Goal: Task Accomplishment & Management: Use online tool/utility

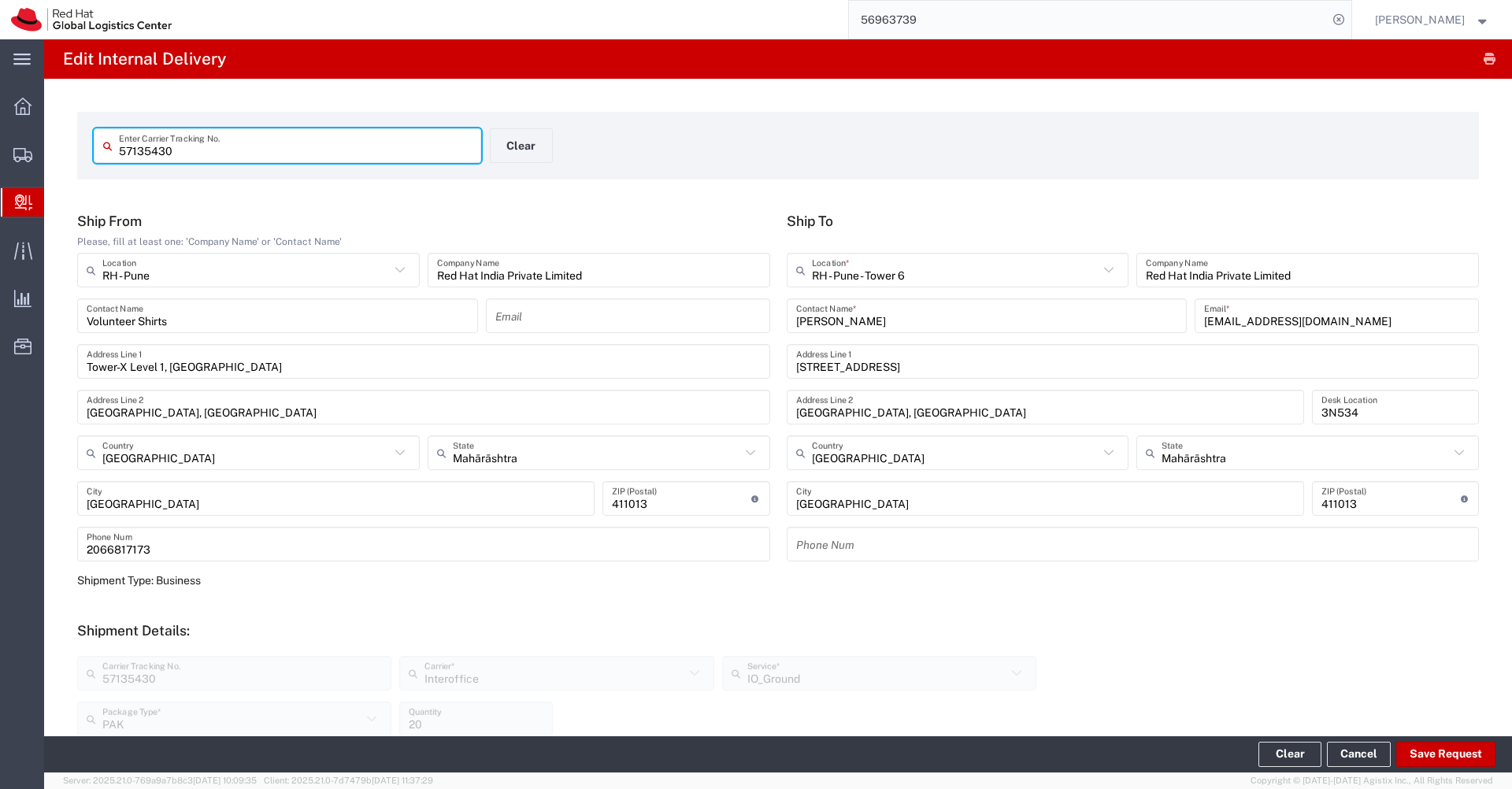
click at [955, 26] on input "56963739" at bounding box center [1089, 20] width 479 height 38
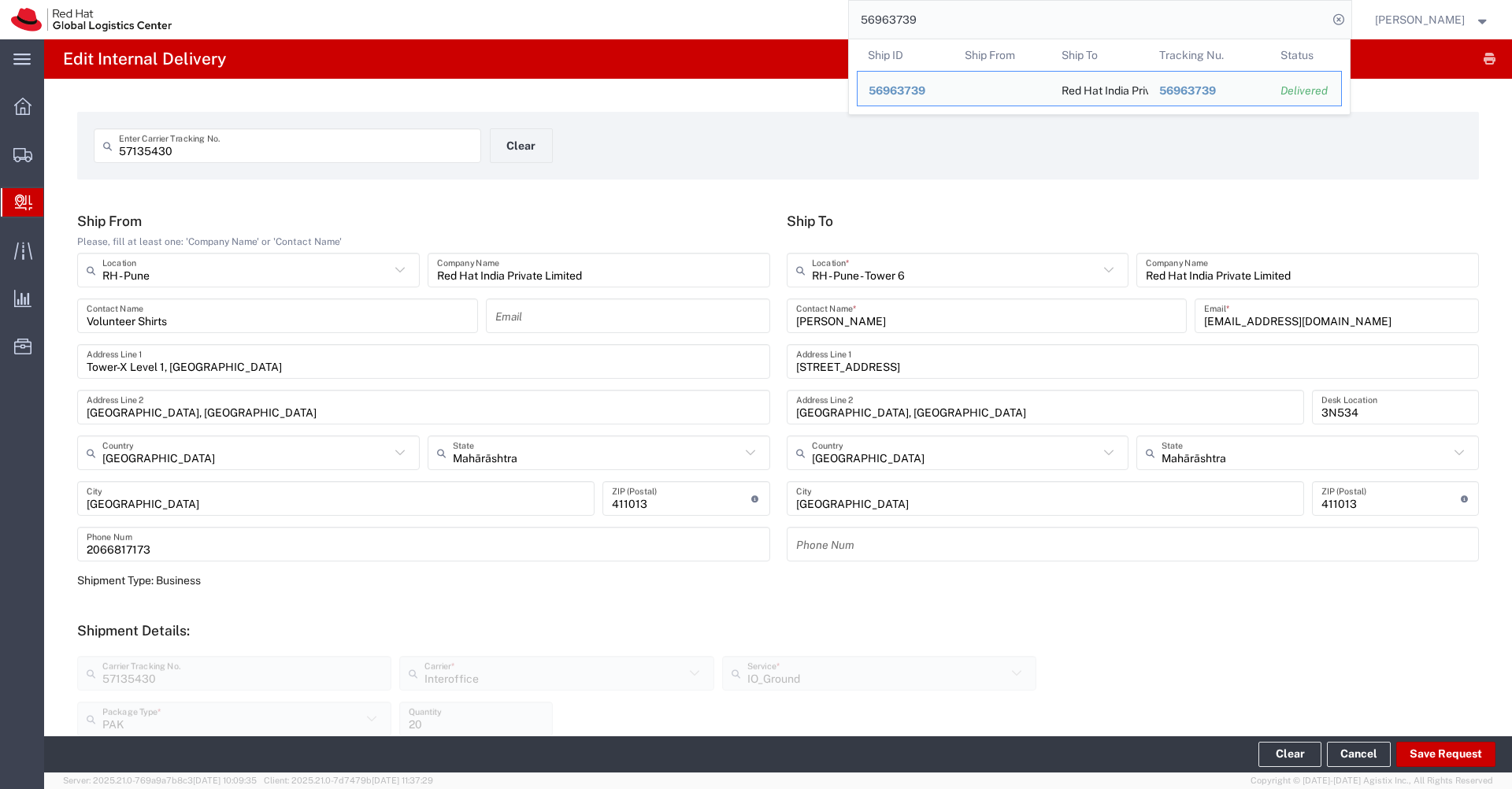
click at [955, 26] on input "56963739" at bounding box center [1089, 20] width 479 height 38
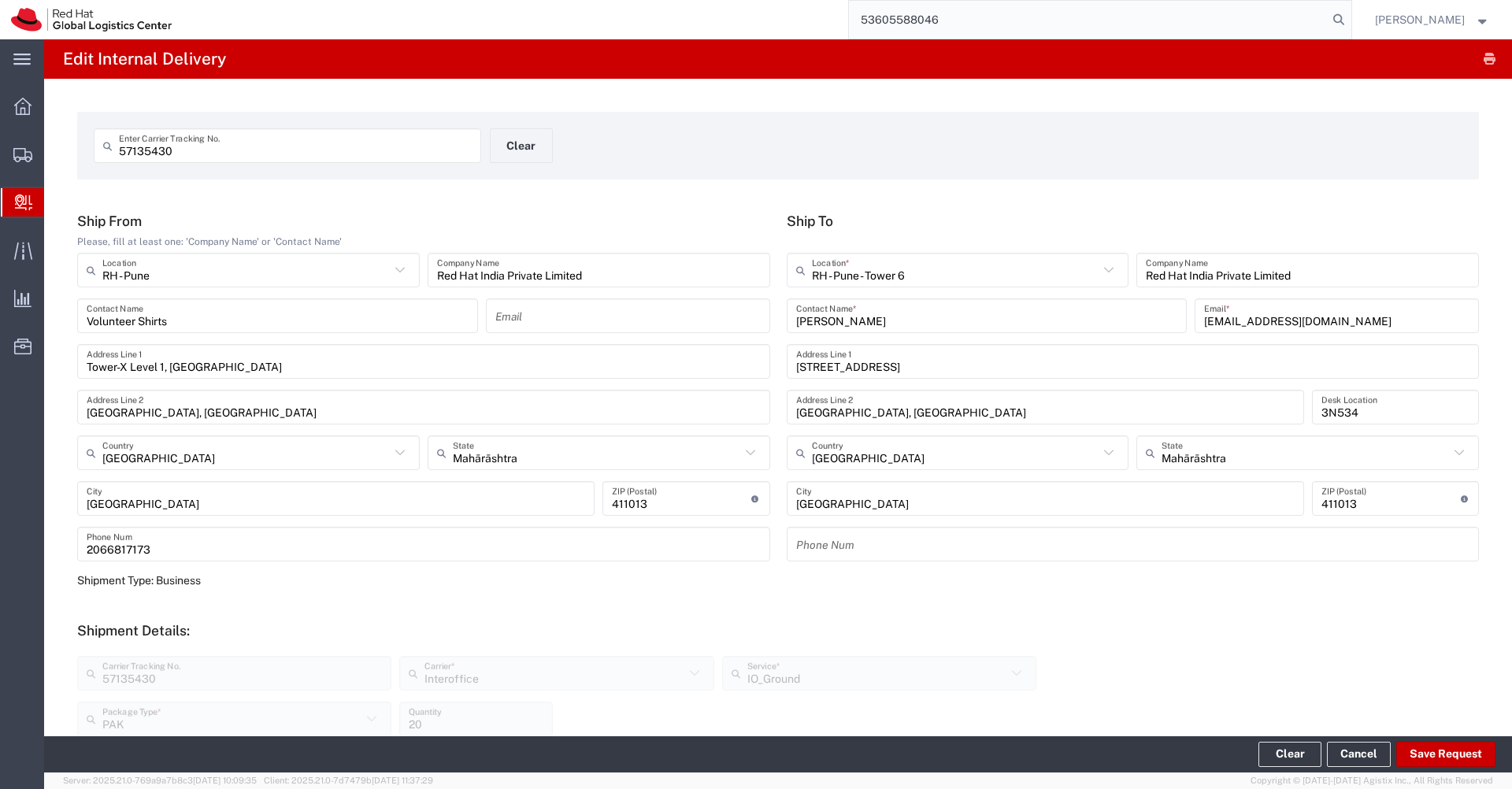
type input "53605588046"
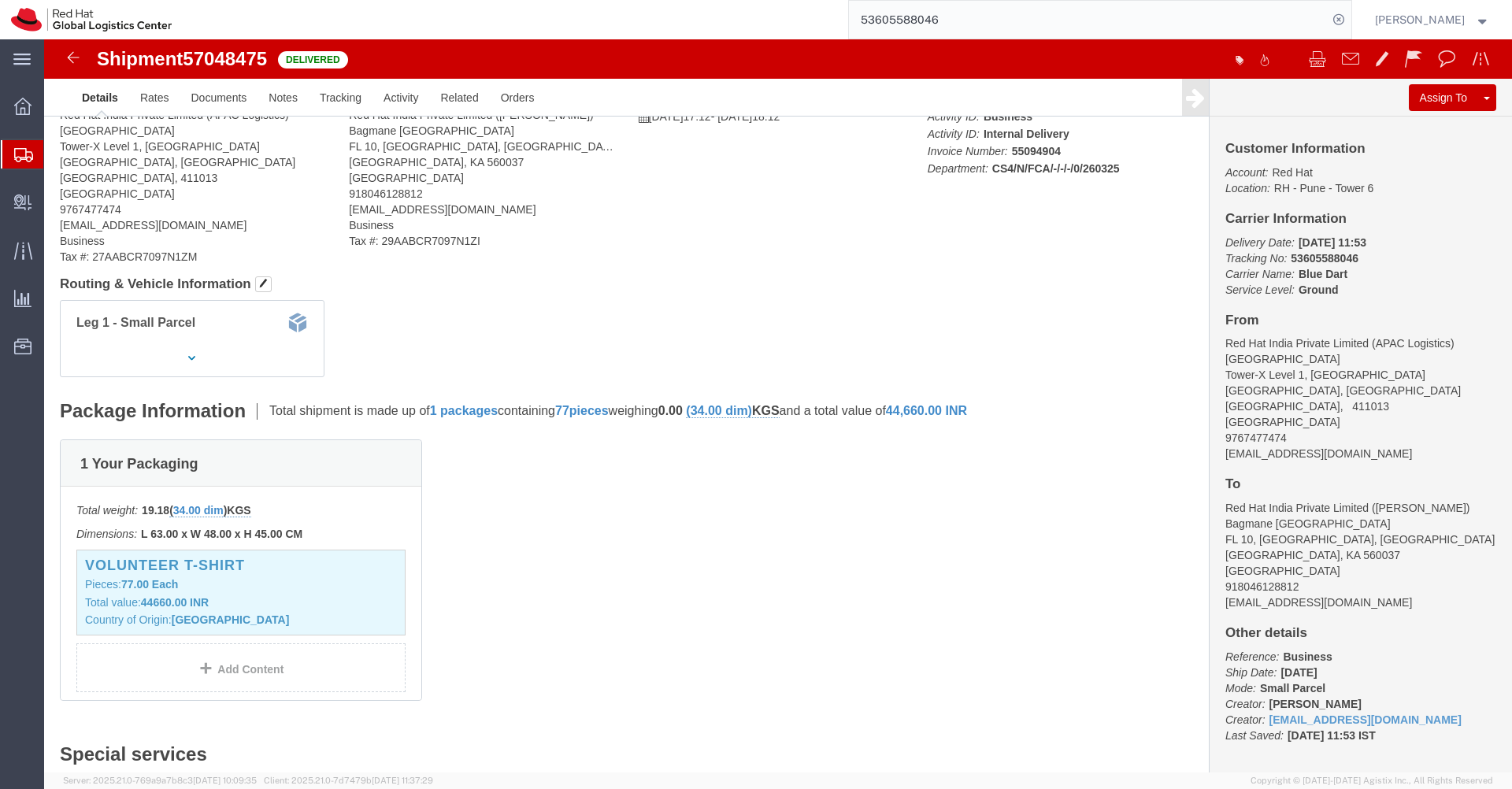
scroll to position [95, 0]
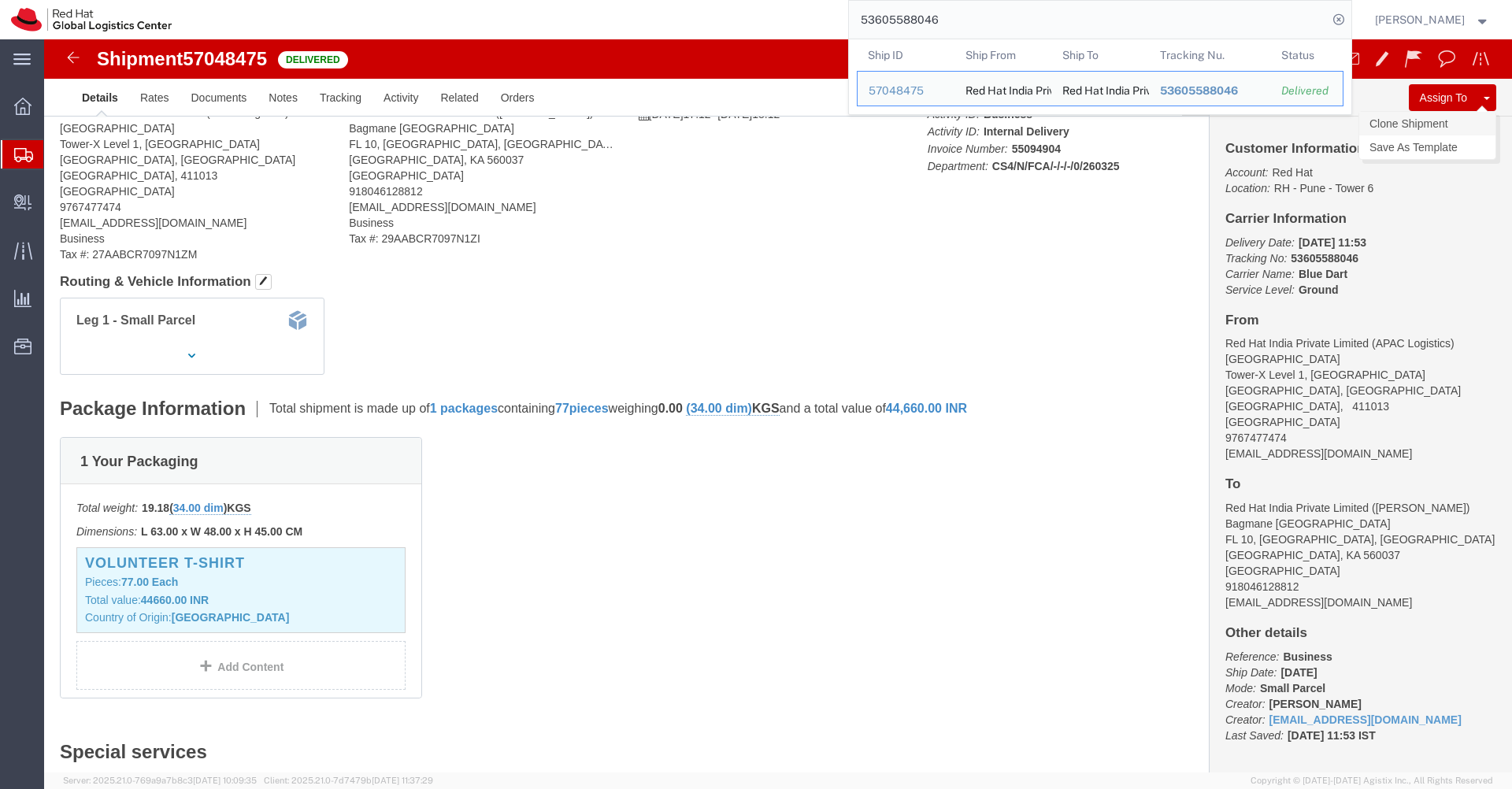
click link "Clone Shipment"
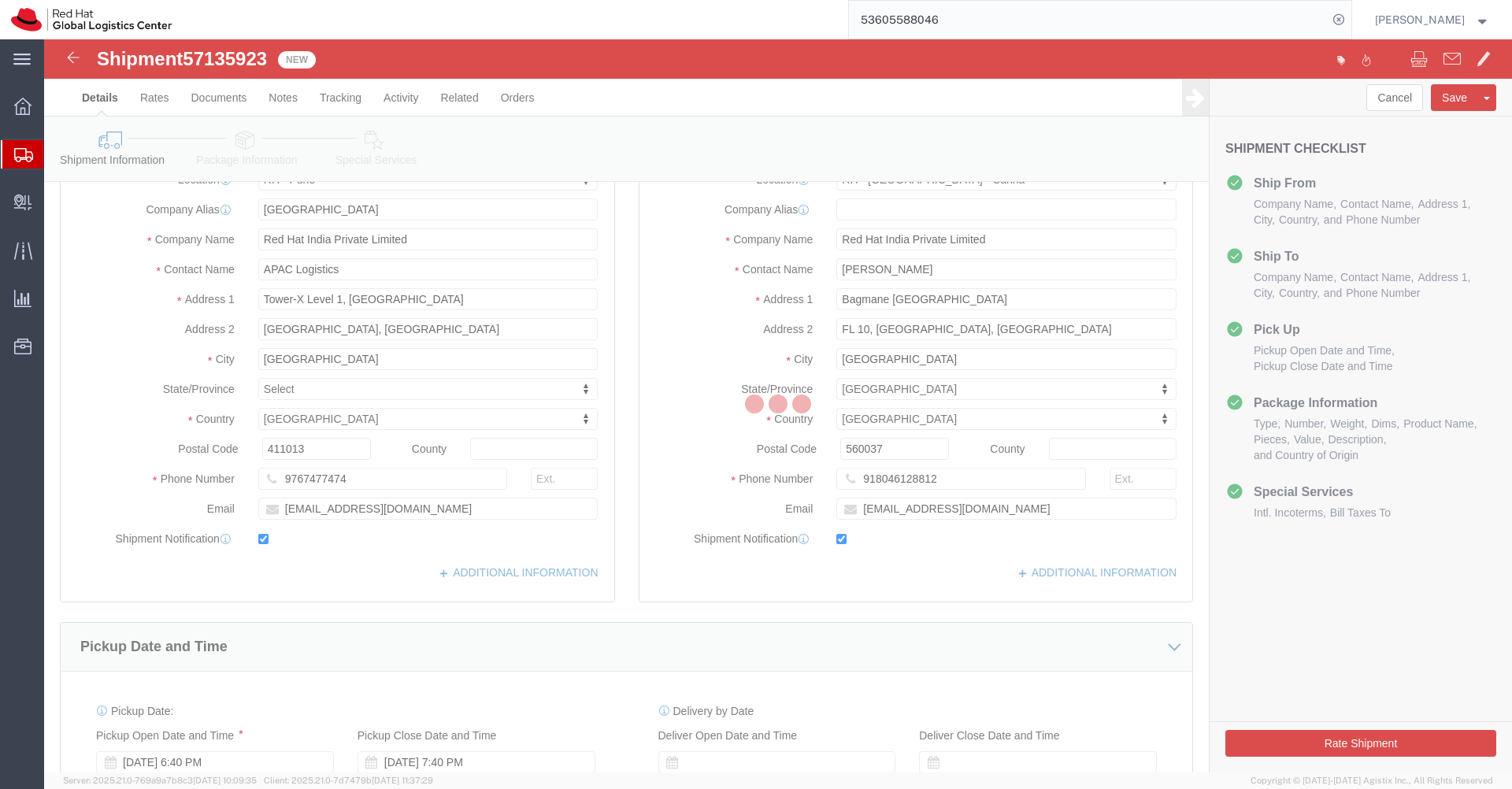
select select "38007"
select select "37925"
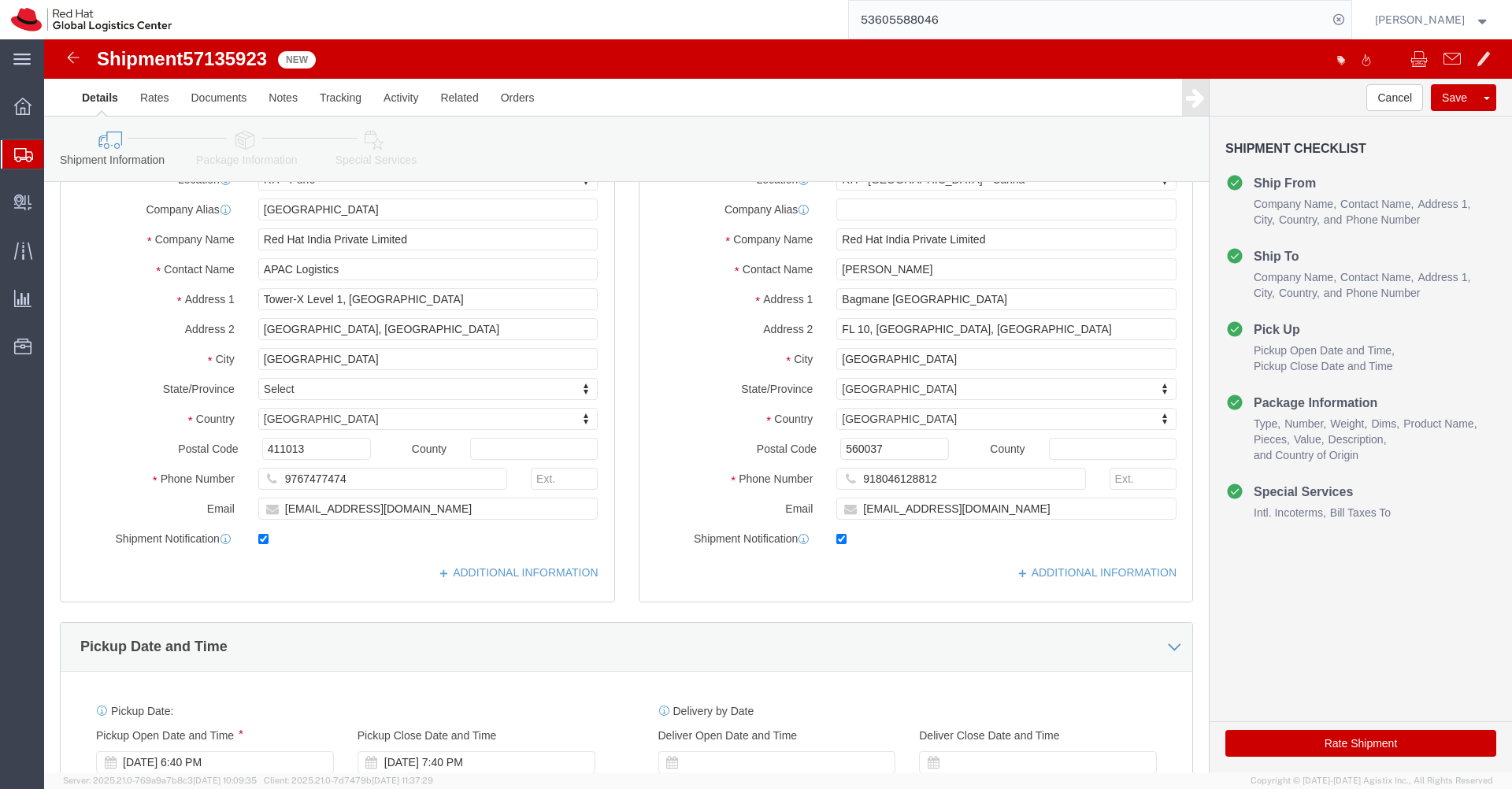
click icon
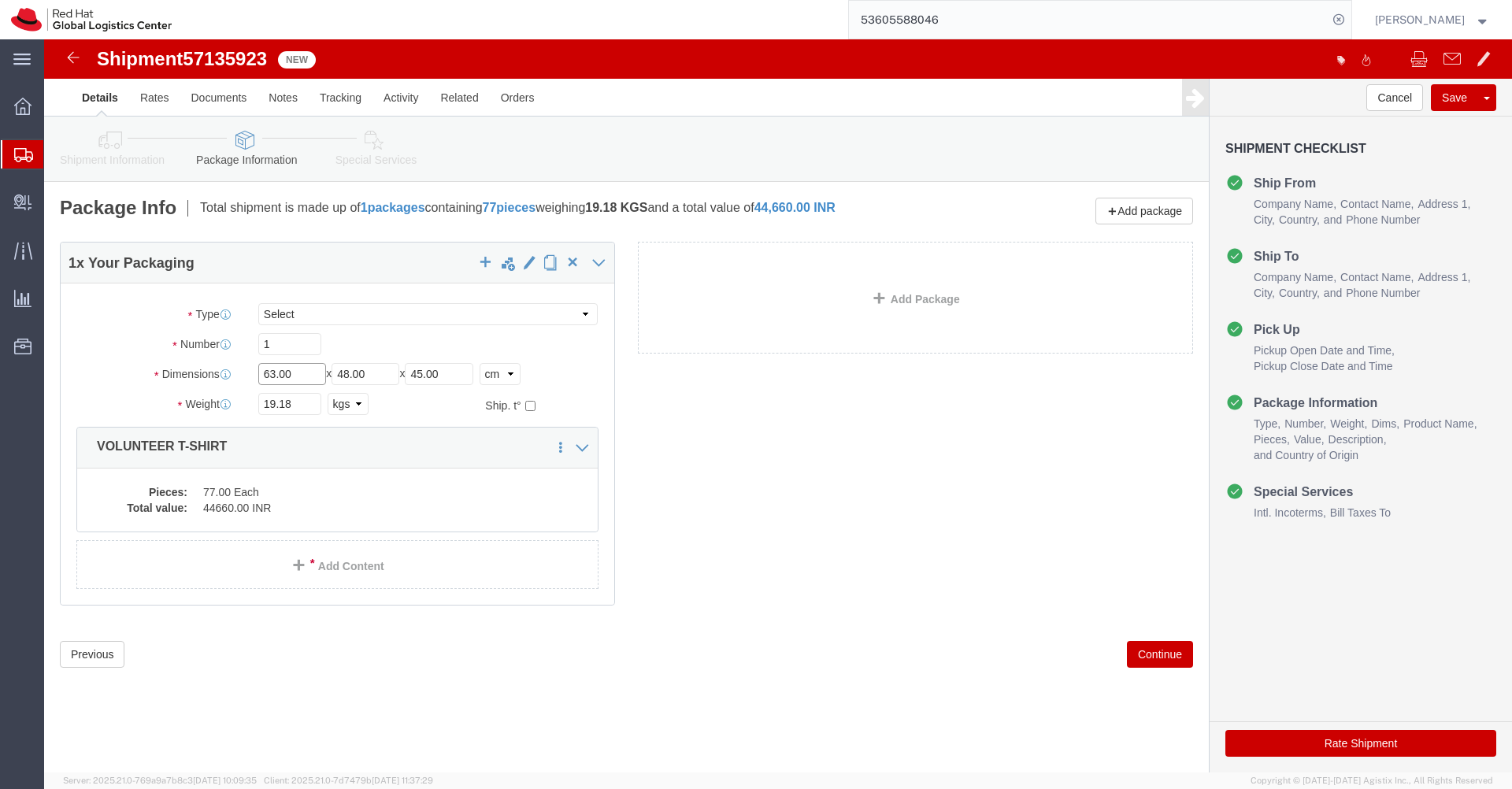
click input "63.00"
type input "35"
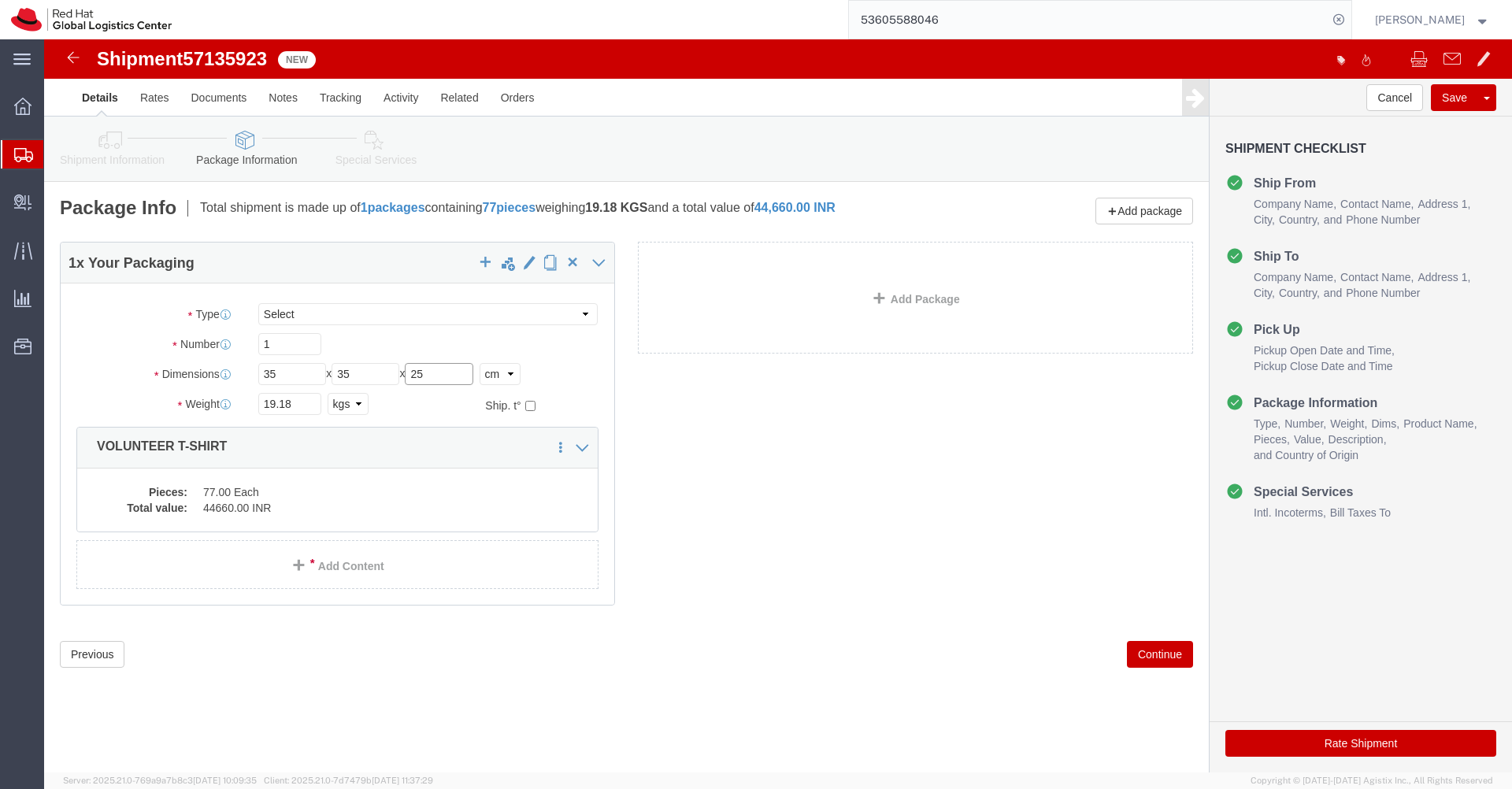
type input "25"
click input "19.18"
type input "13.00"
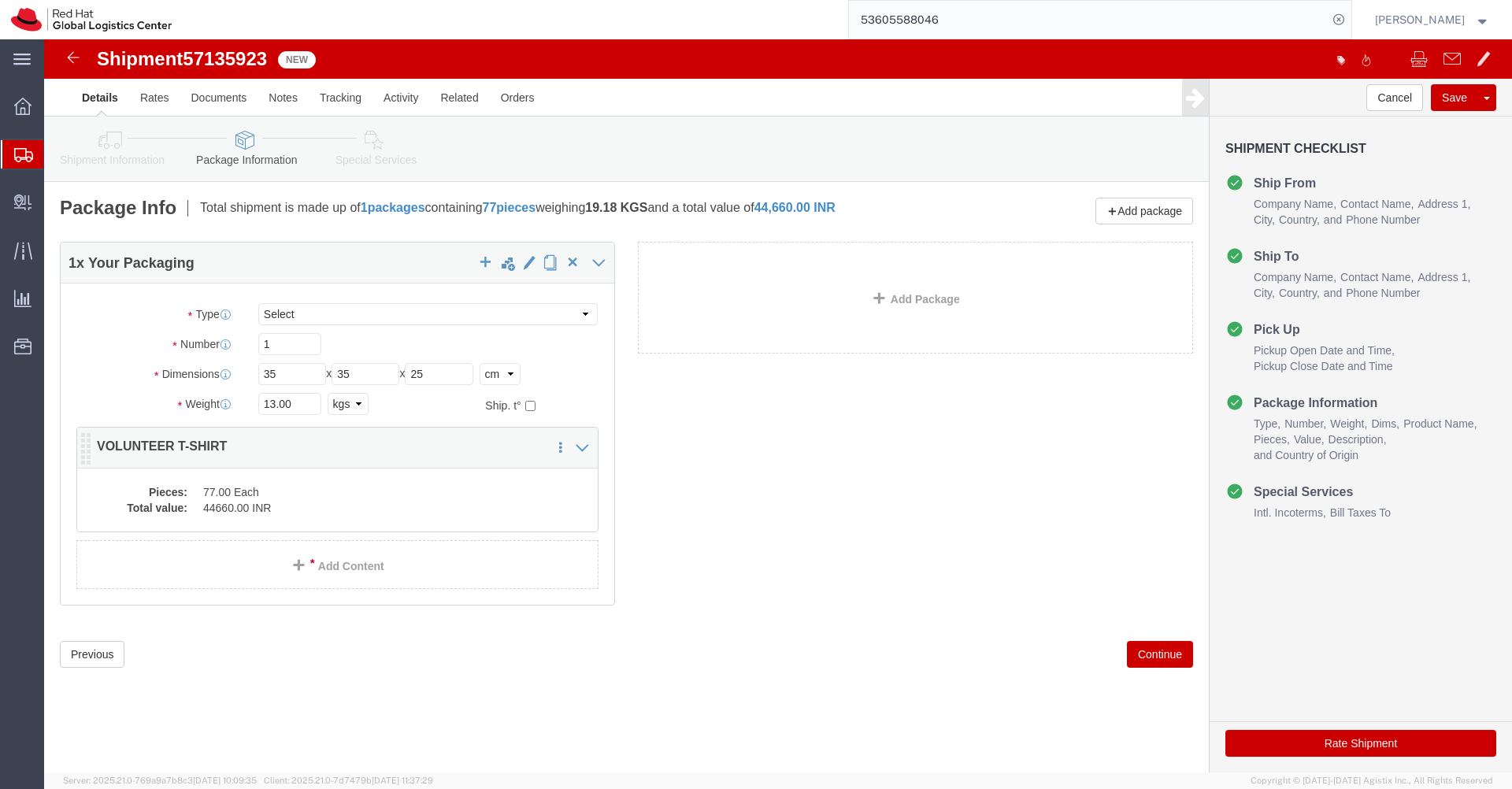
click dd "44660.00 INR"
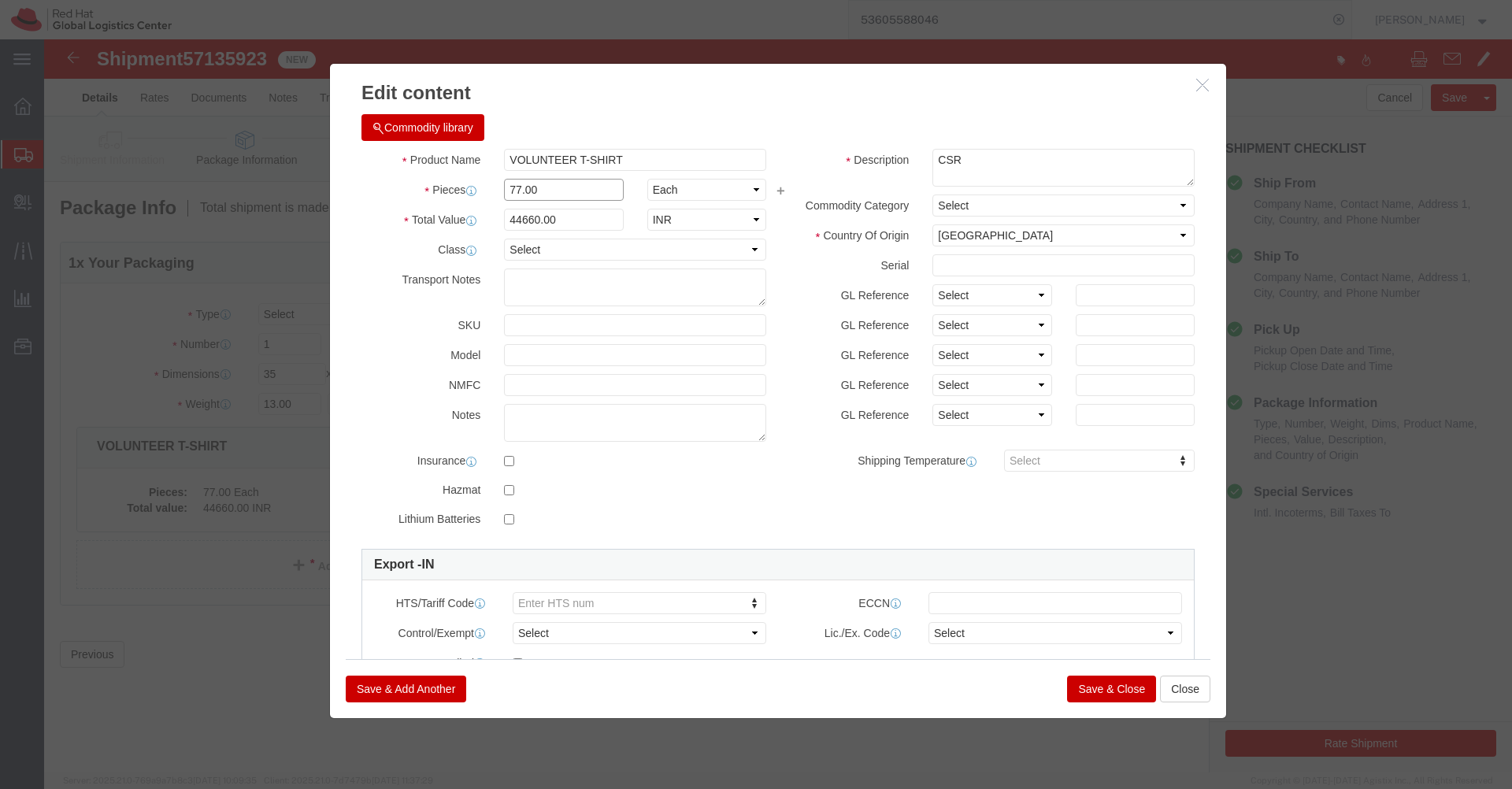
click input "77.00"
type input "62"
click div "Commodity library"
type input "35960"
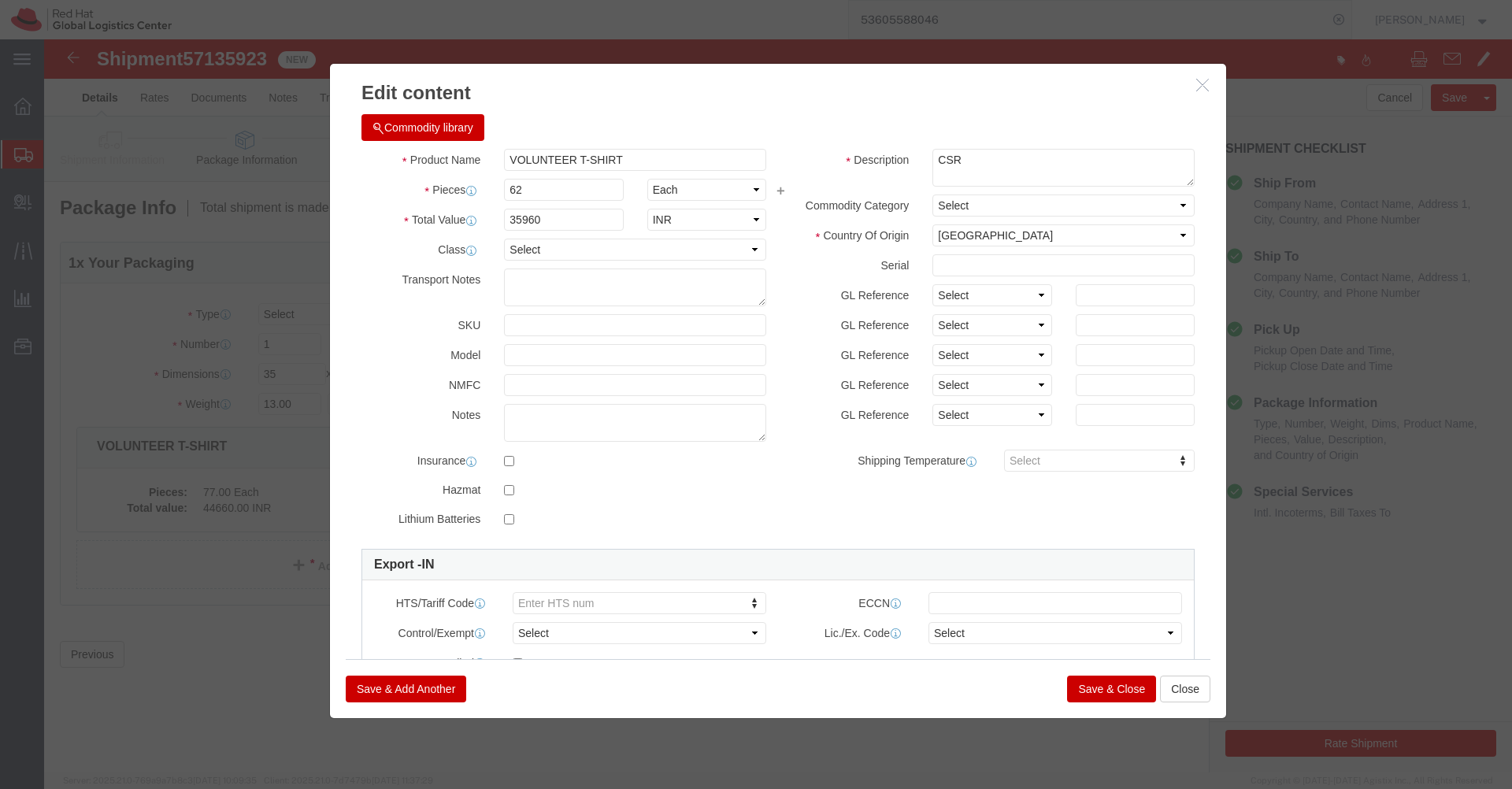
click button "Save & Close"
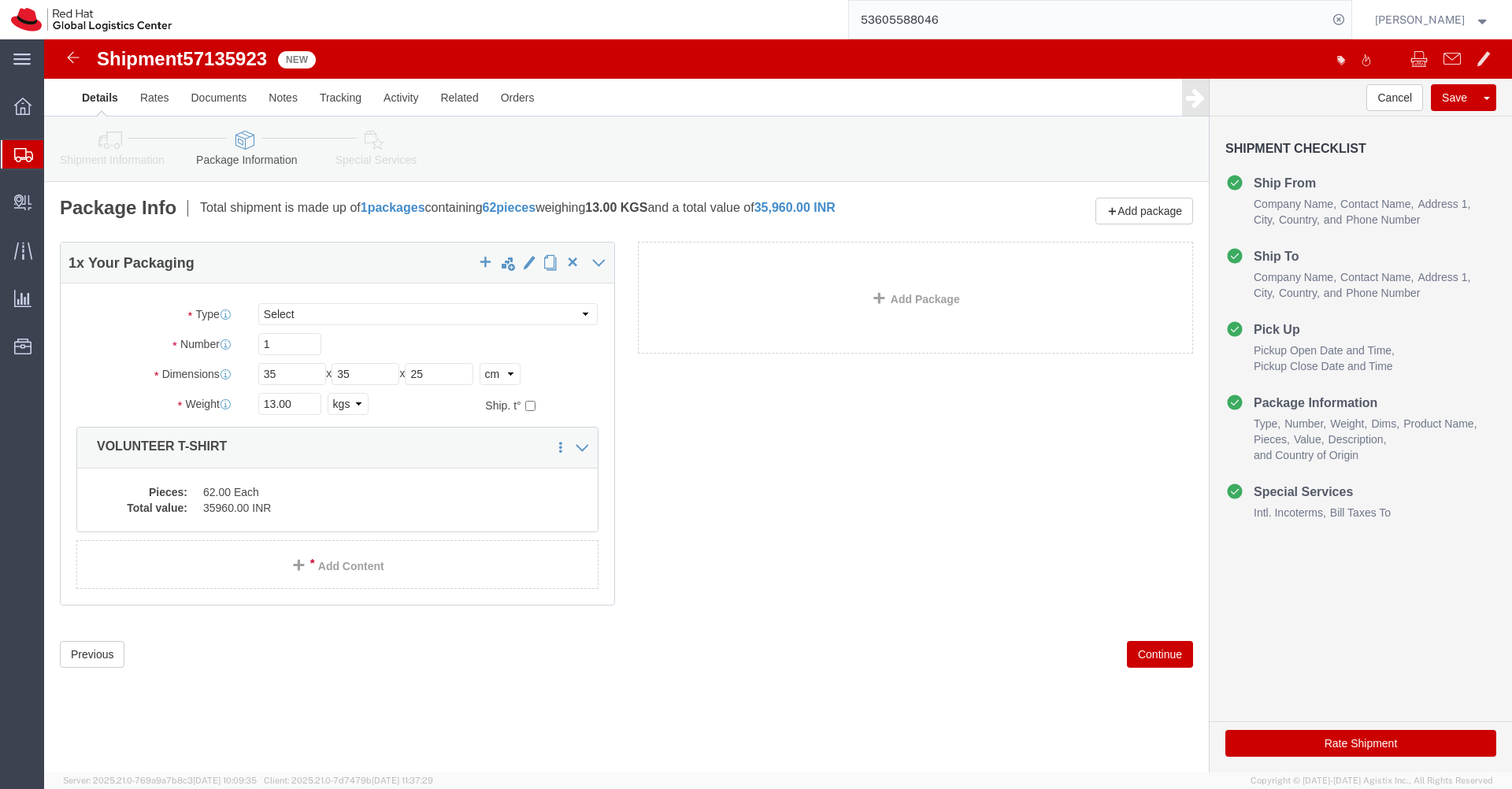
click icon
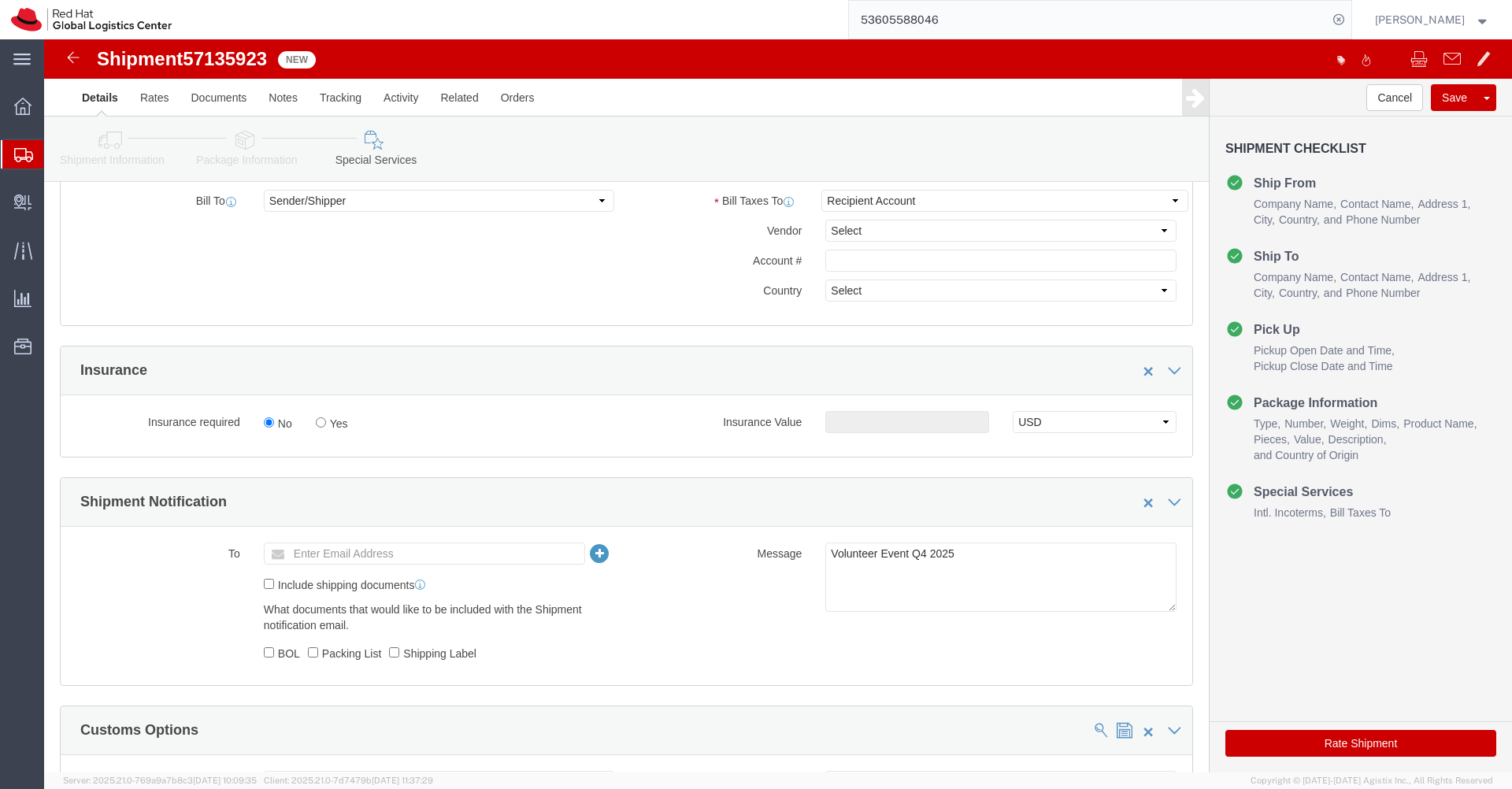
scroll to position [361, 0]
click button "Rate Shipment"
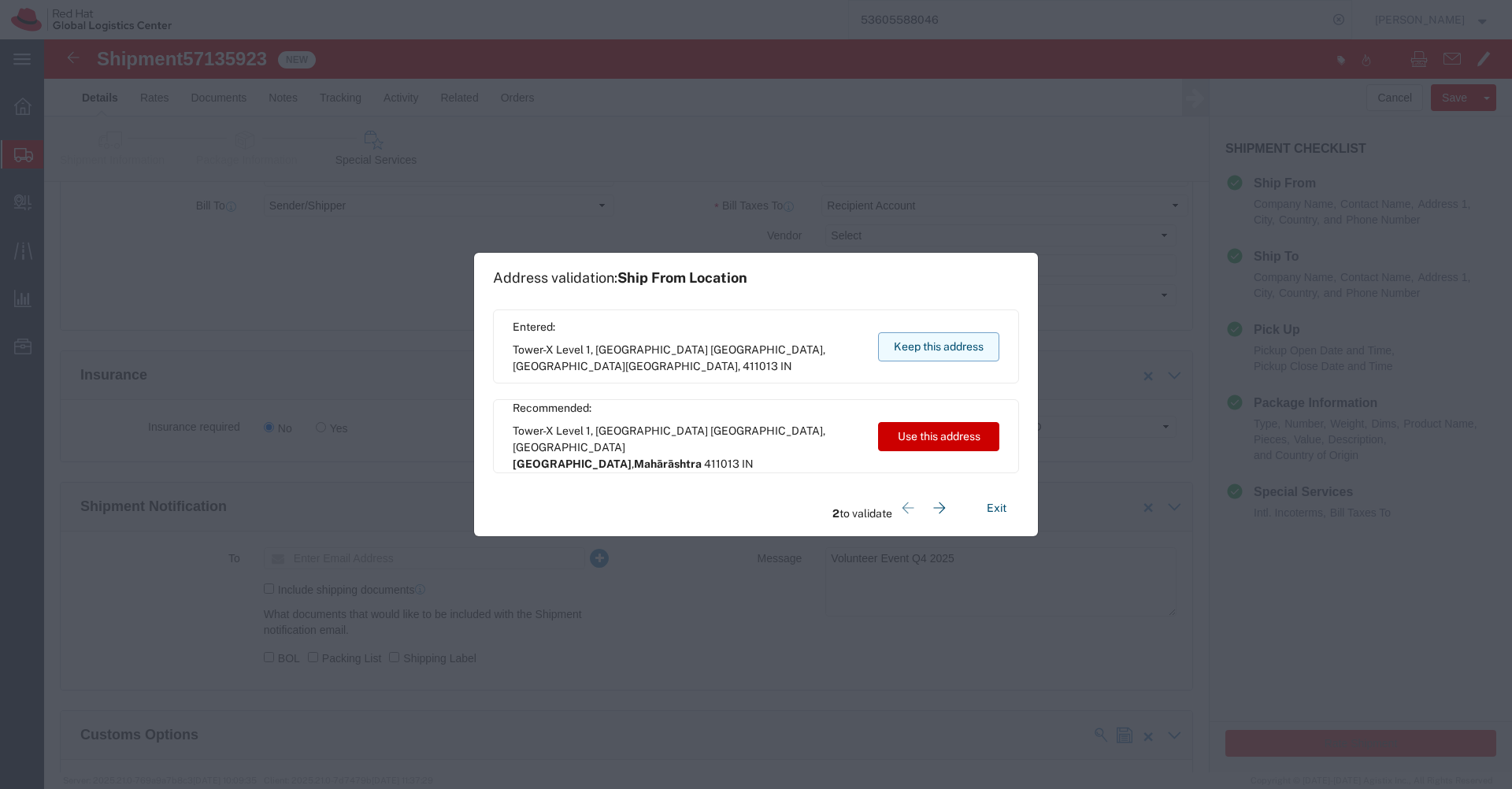
click at [963, 356] on button "Keep this address" at bounding box center [938, 347] width 122 height 29
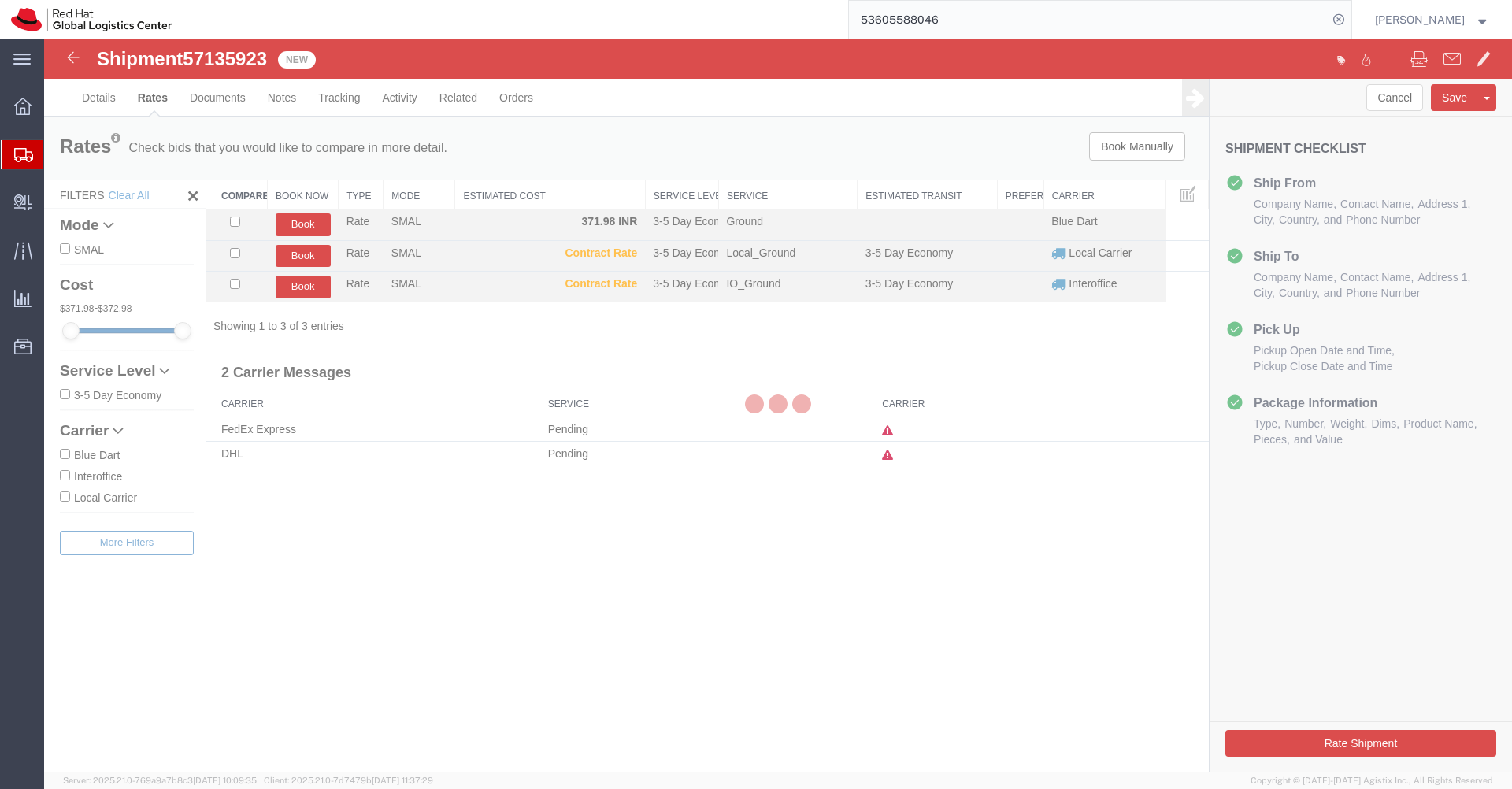
scroll to position [0, 0]
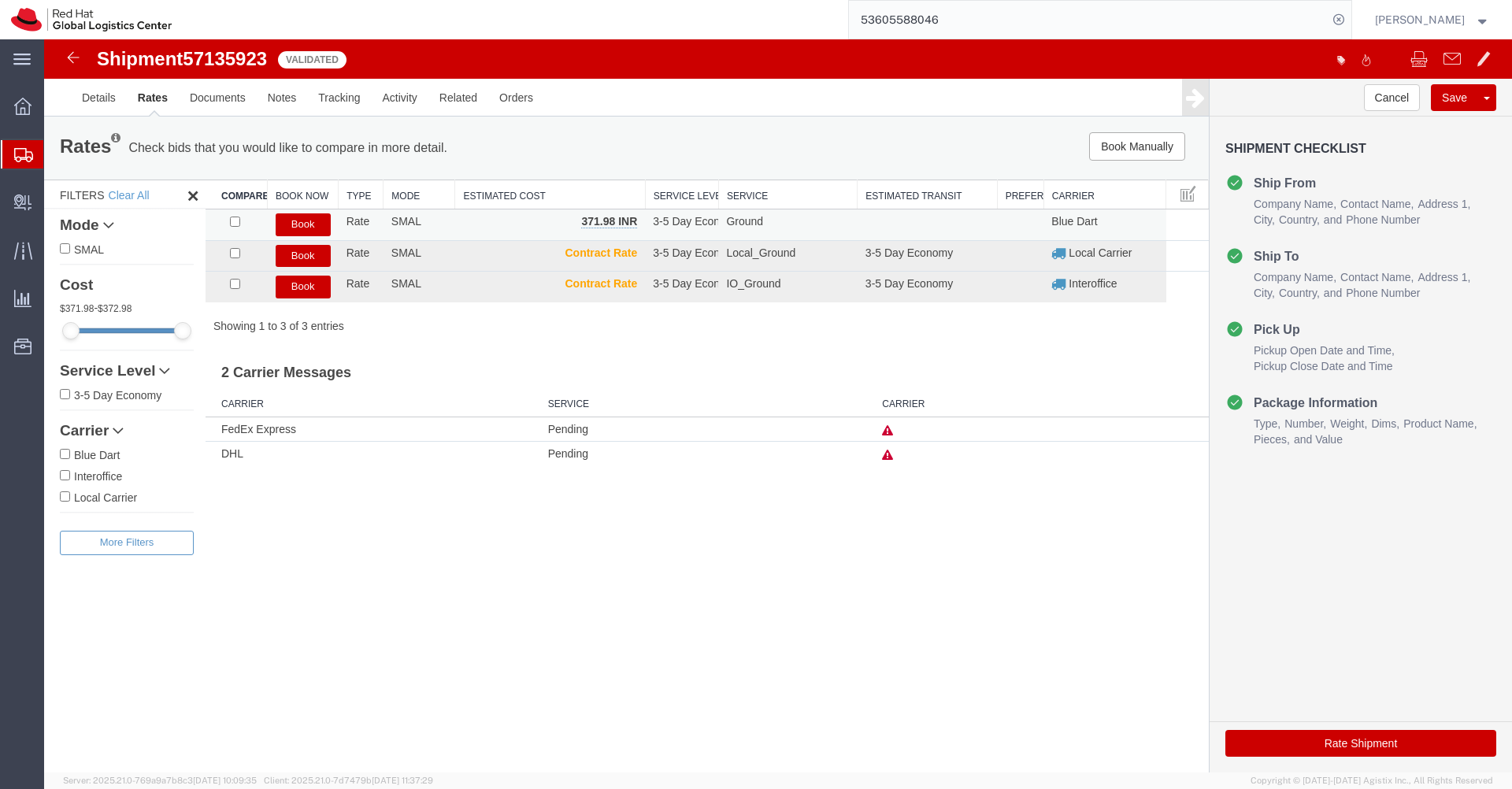
click at [303, 225] on button "Book" at bounding box center [303, 224] width 55 height 23
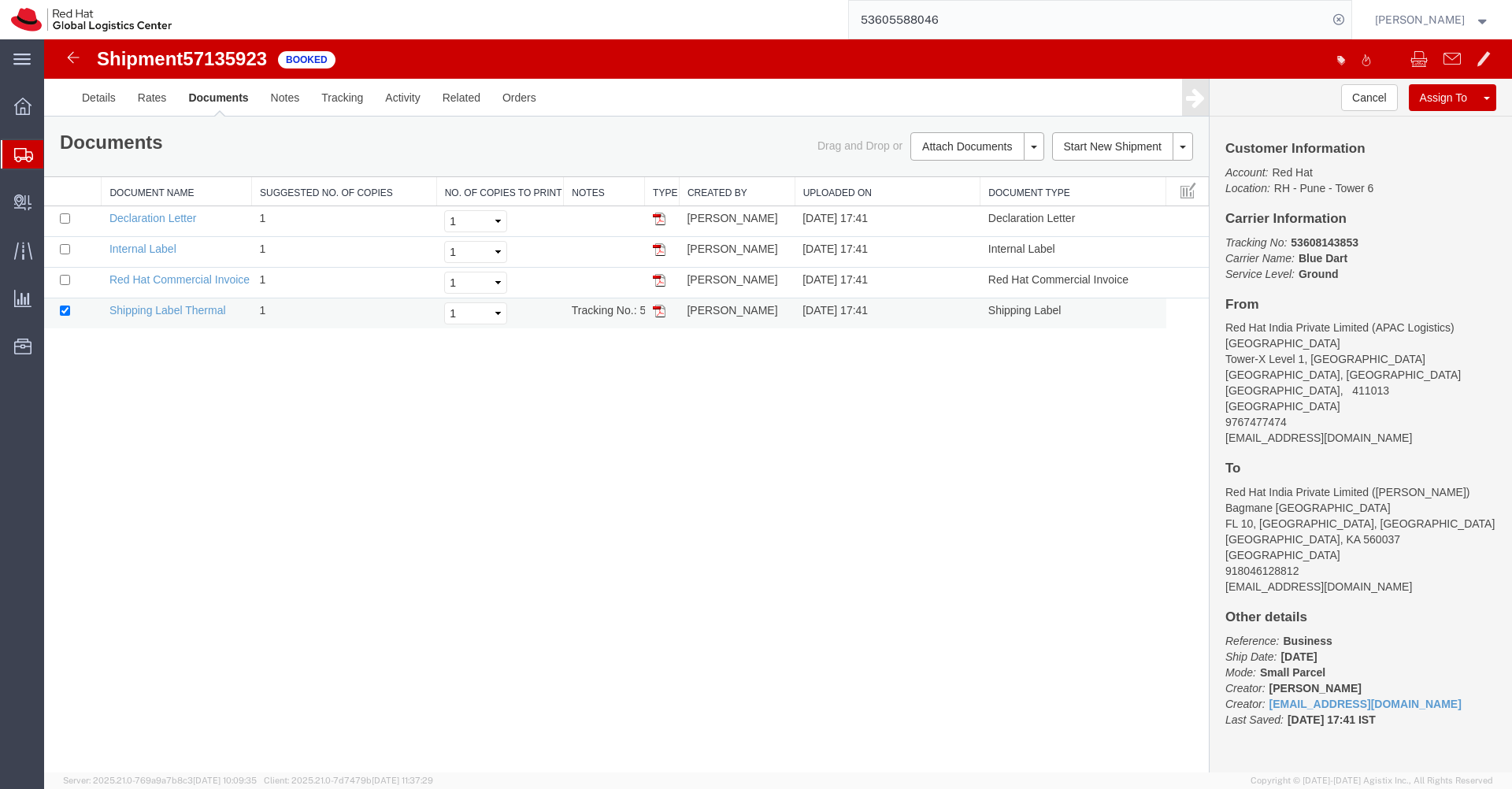
click at [658, 313] on img at bounding box center [659, 311] width 13 height 13
click at [1429, 123] on link "Clone Shipment" at bounding box center [1426, 123] width 136 height 23
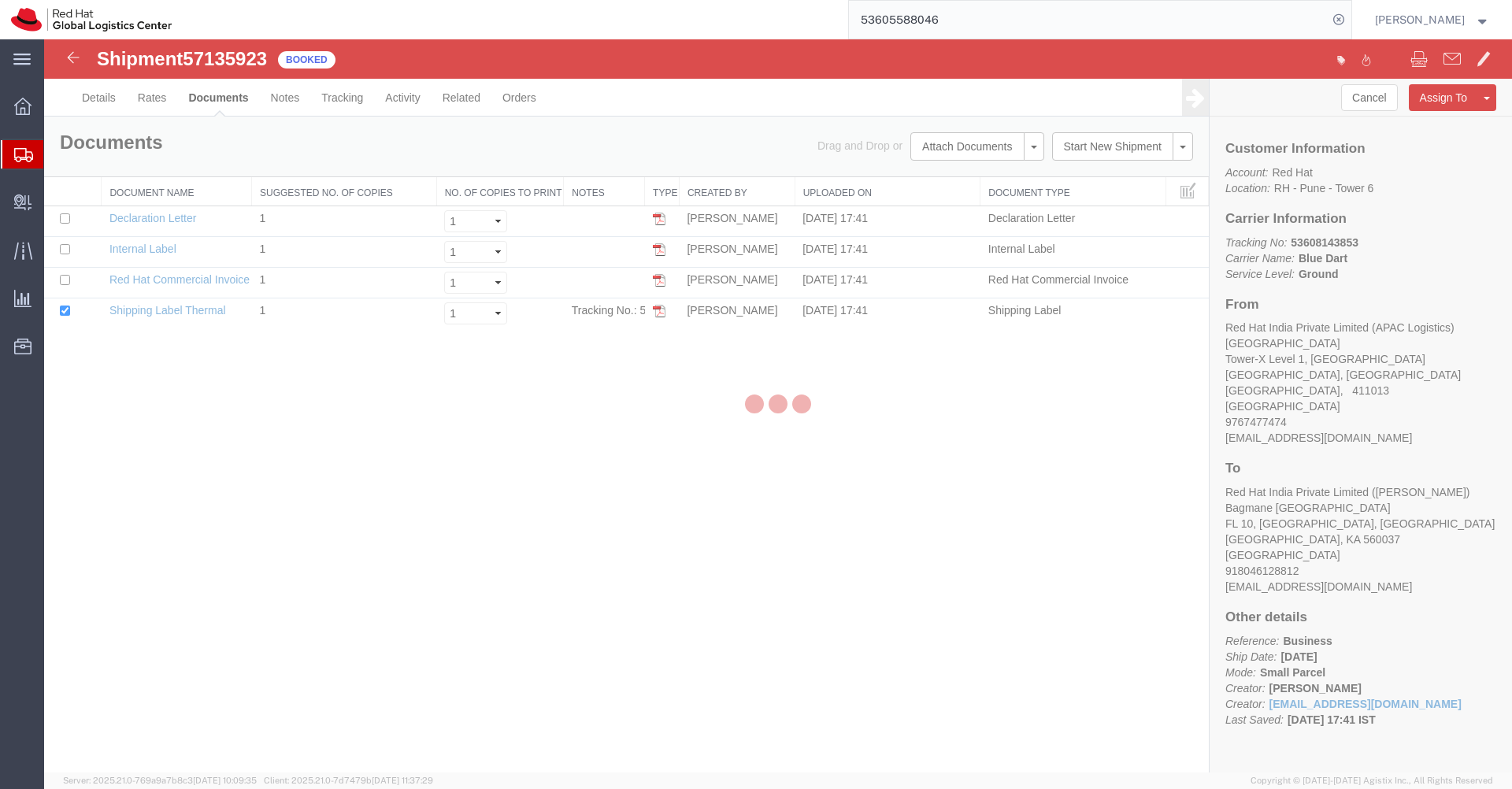
select select "38007"
select select "37925"
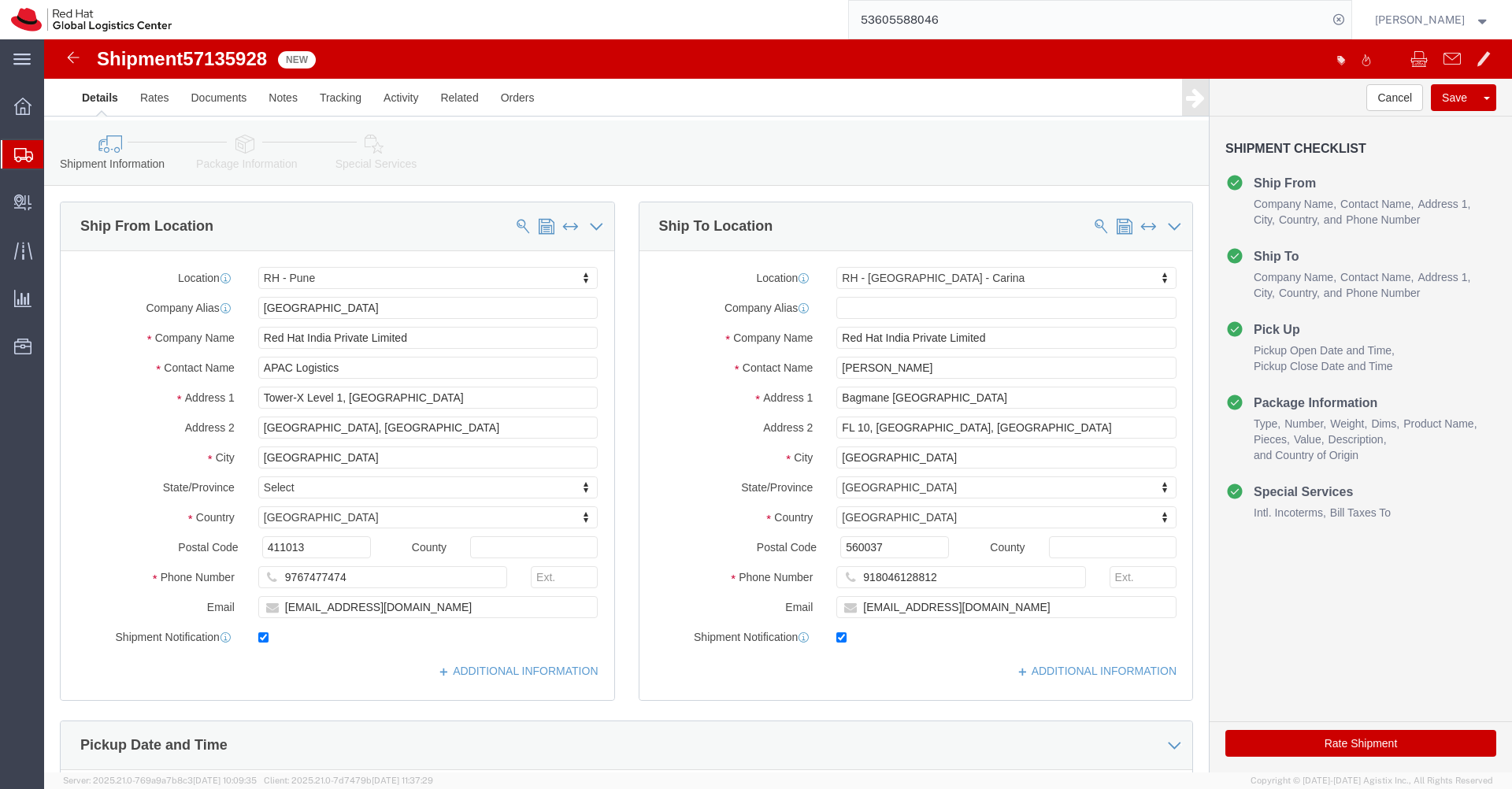
click icon
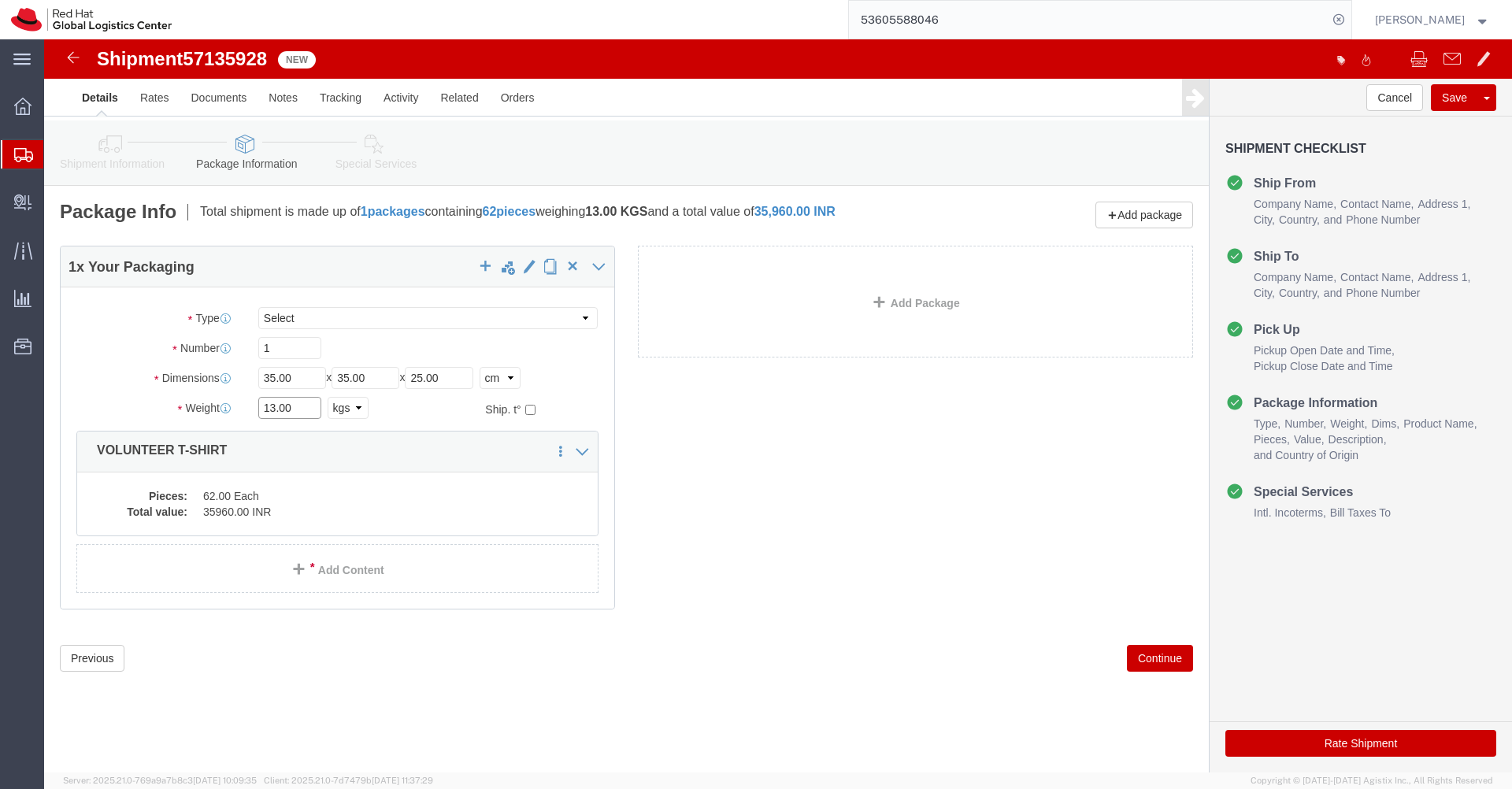
click input "13.00"
type input "8.210"
click dd "35960.00 INR"
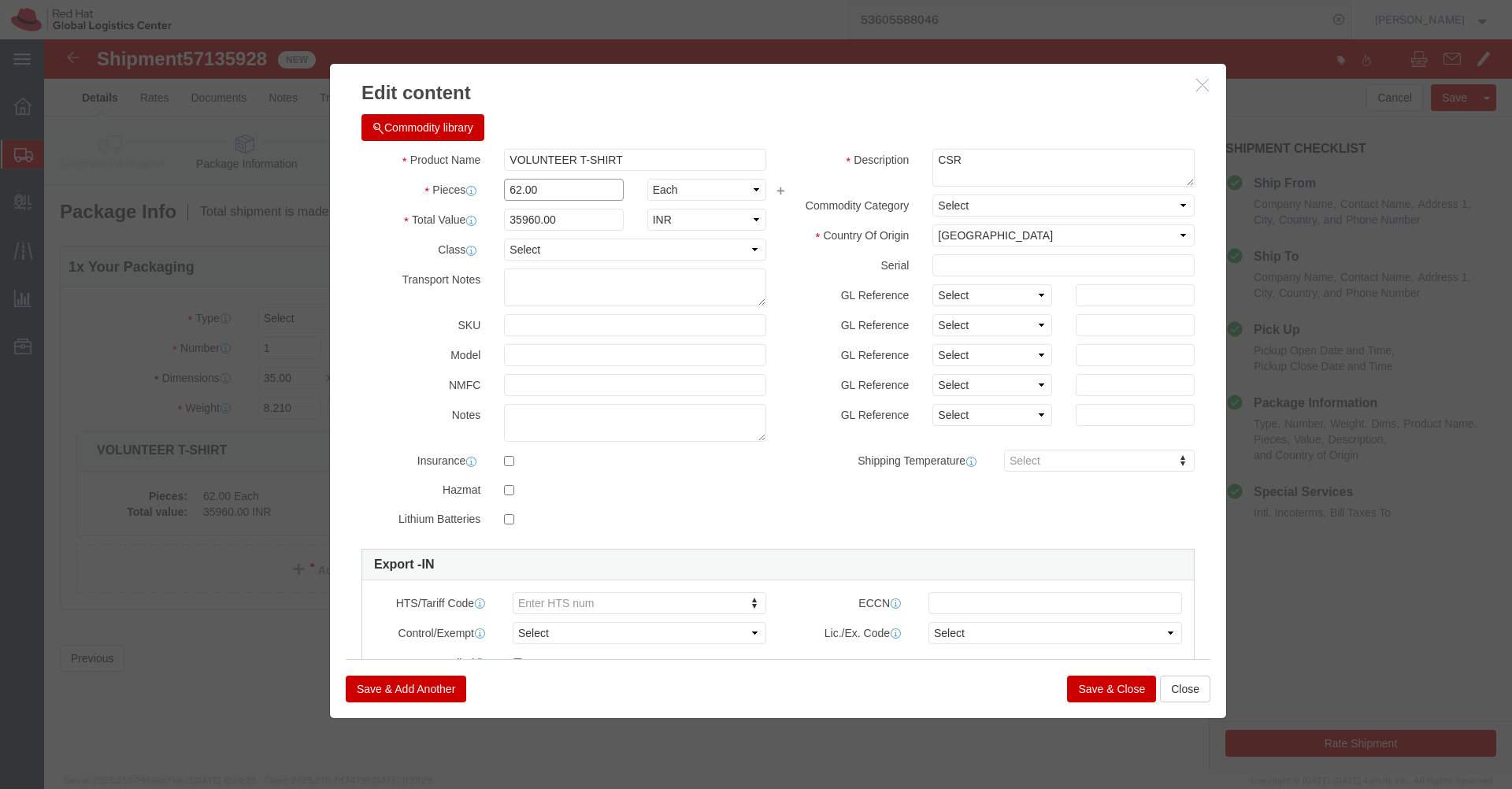
click input "62.00"
type input "41"
click div "Commodity library"
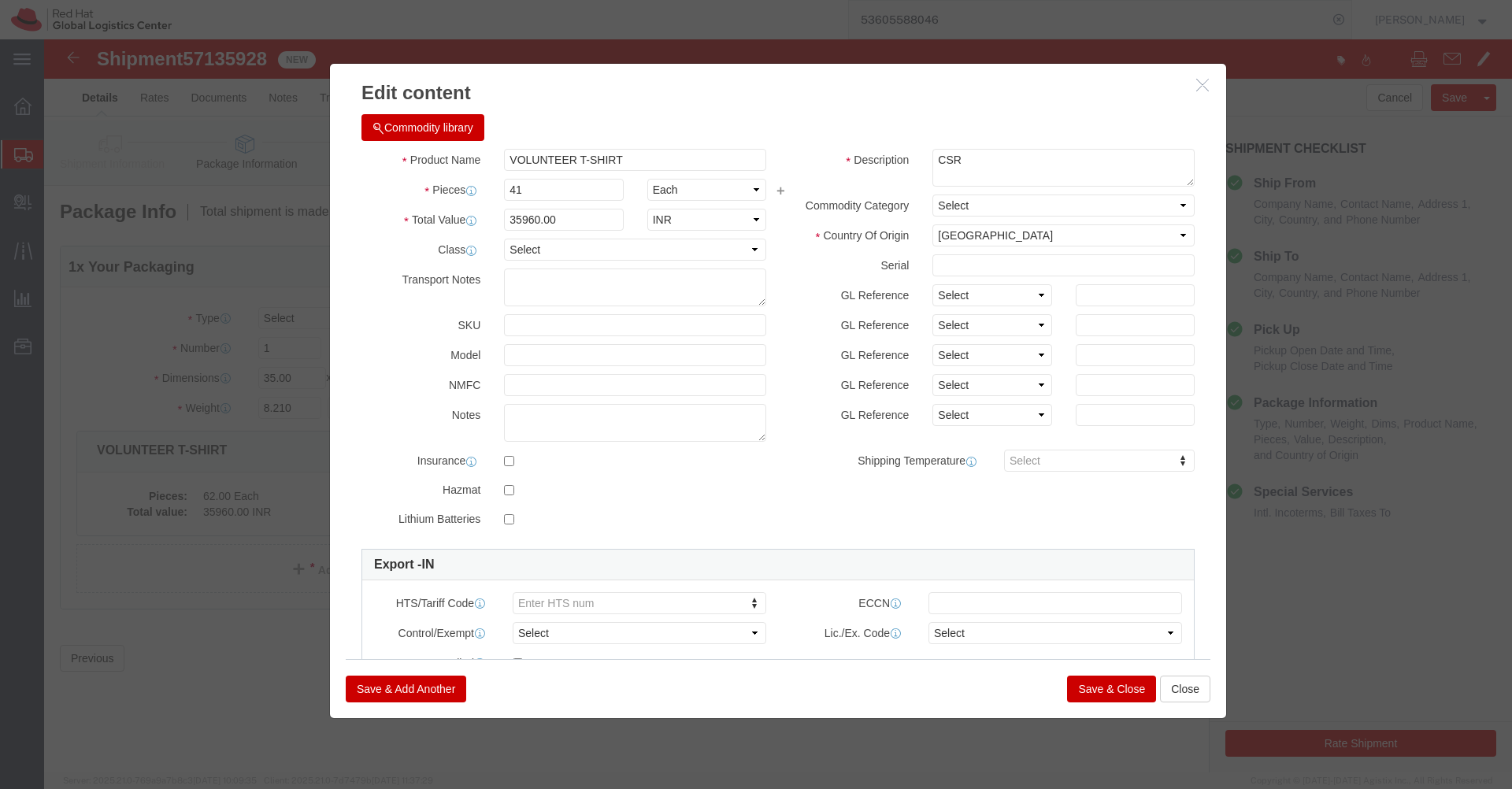
type input "23780"
click button "Save & Close"
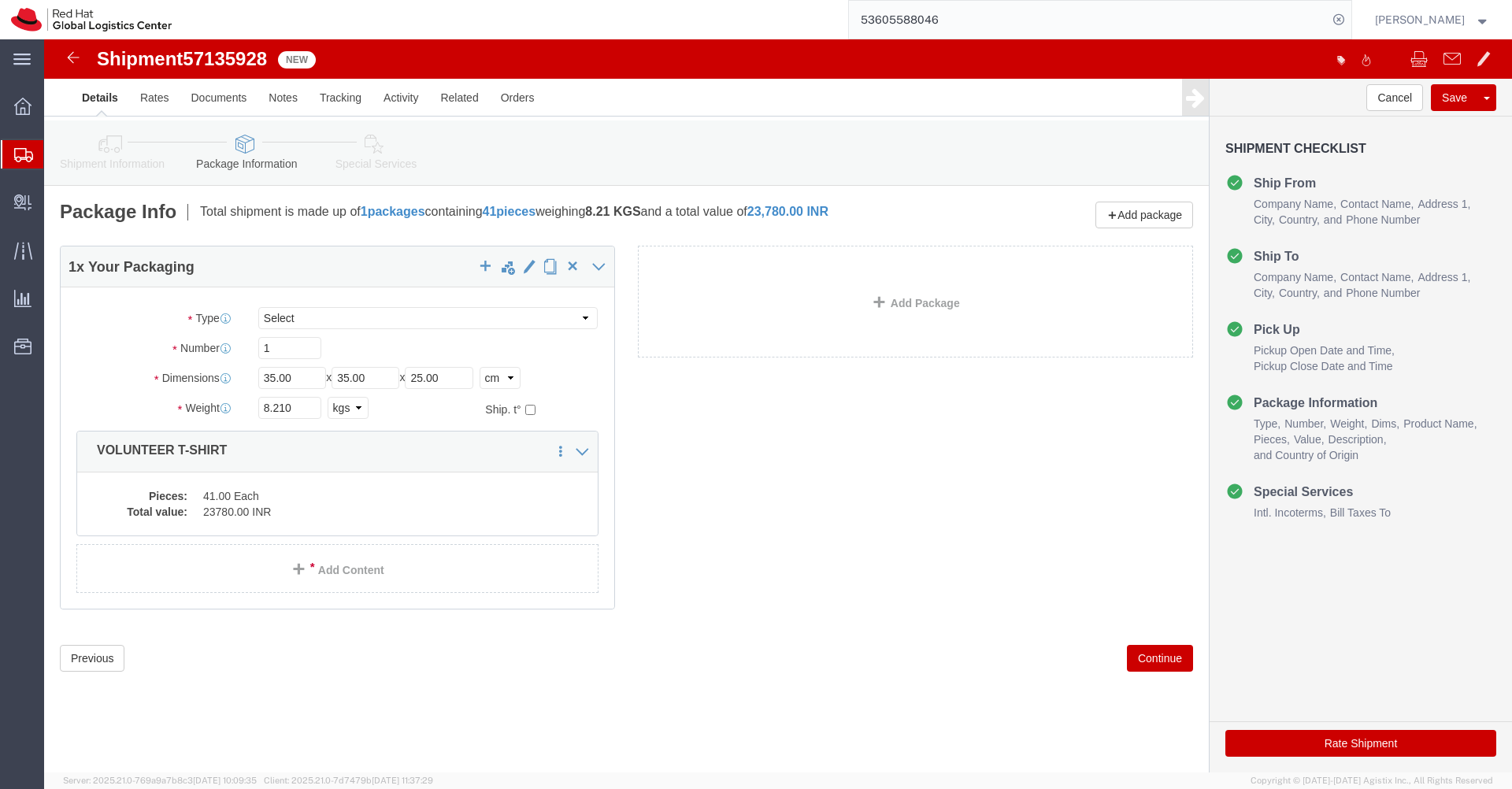
click button "Rate Shipment"
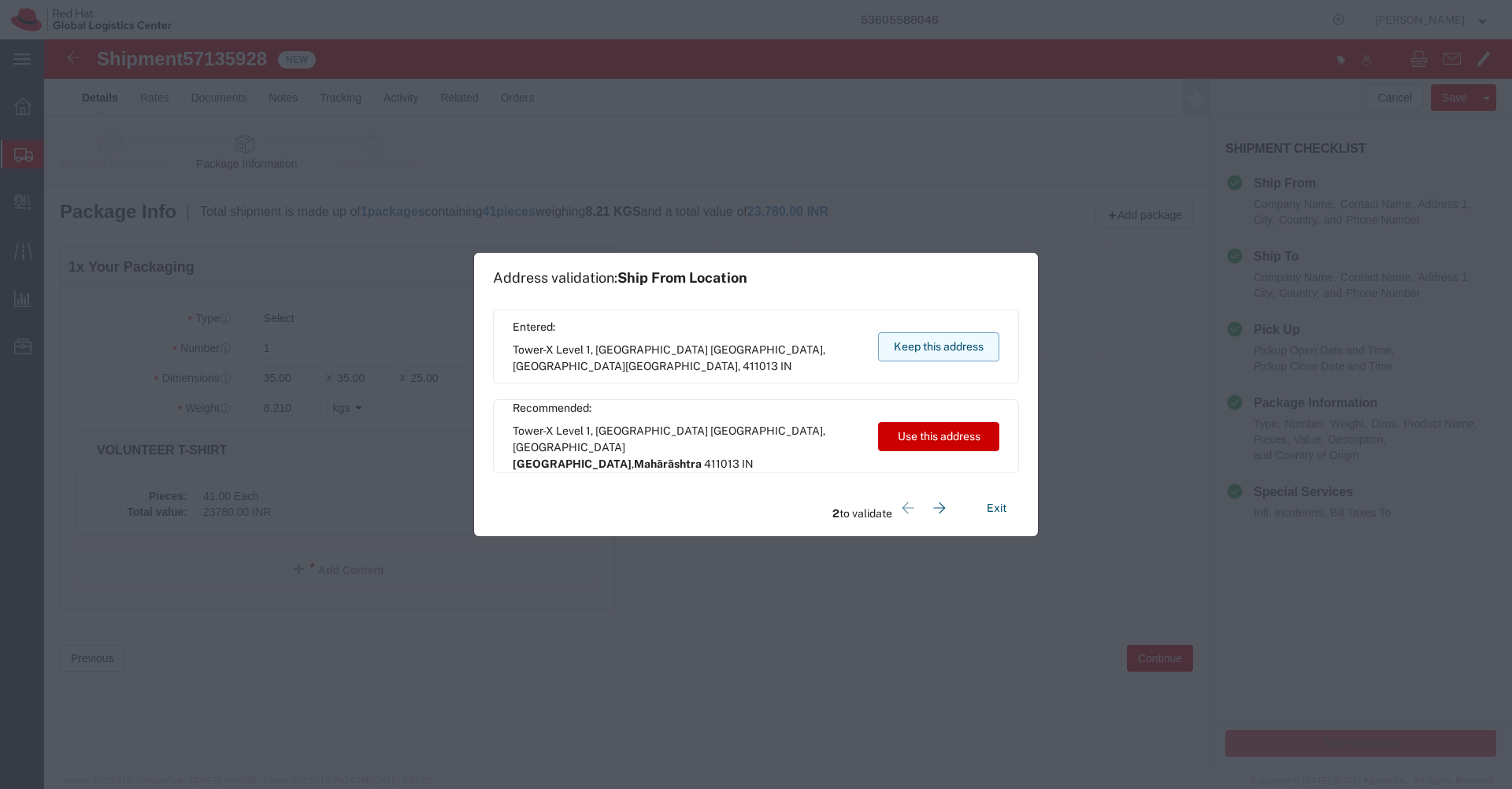
click at [955, 356] on button "Keep this address" at bounding box center [938, 347] width 122 height 29
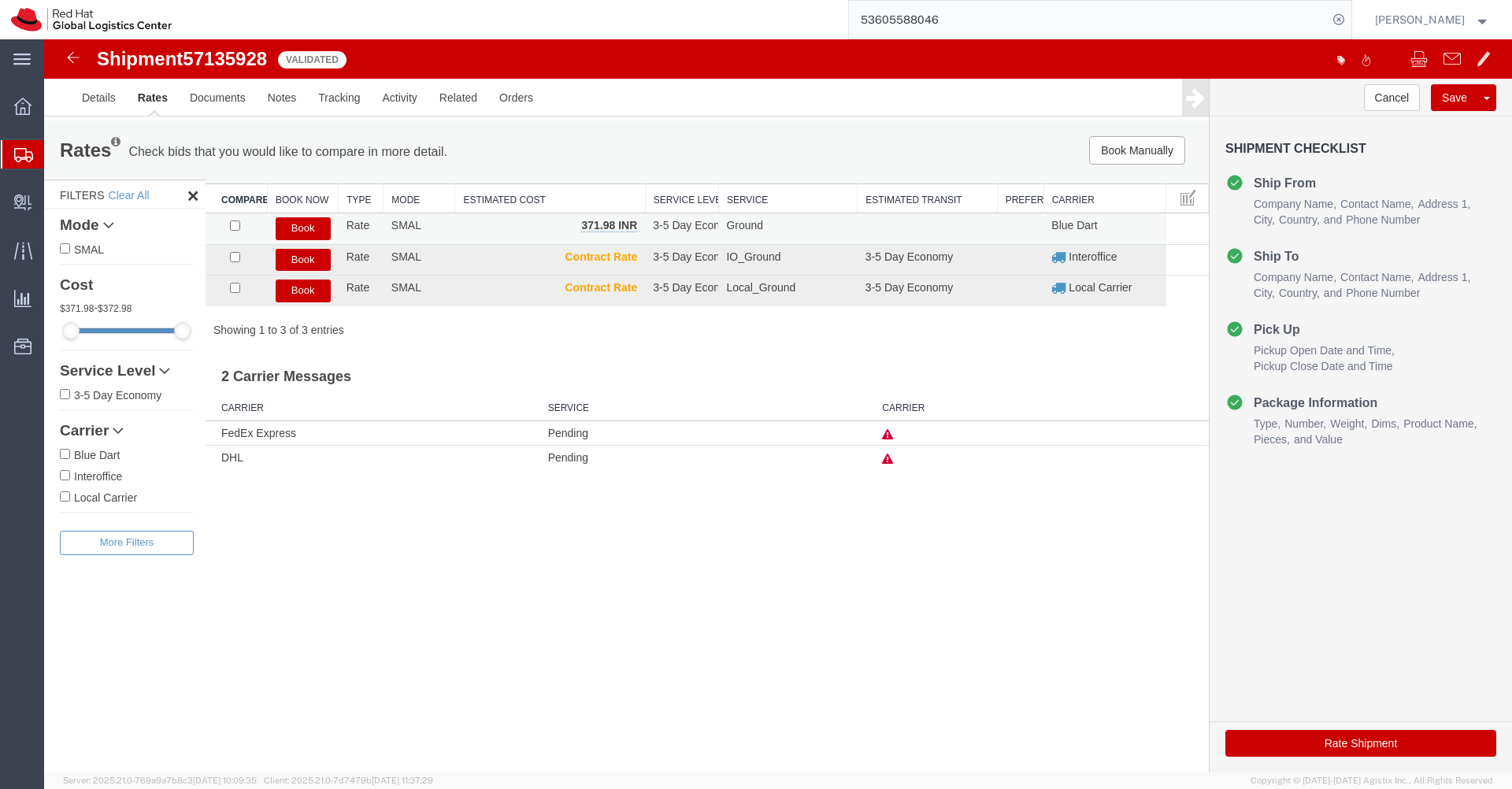
click at [304, 230] on button "Book" at bounding box center [303, 228] width 55 height 23
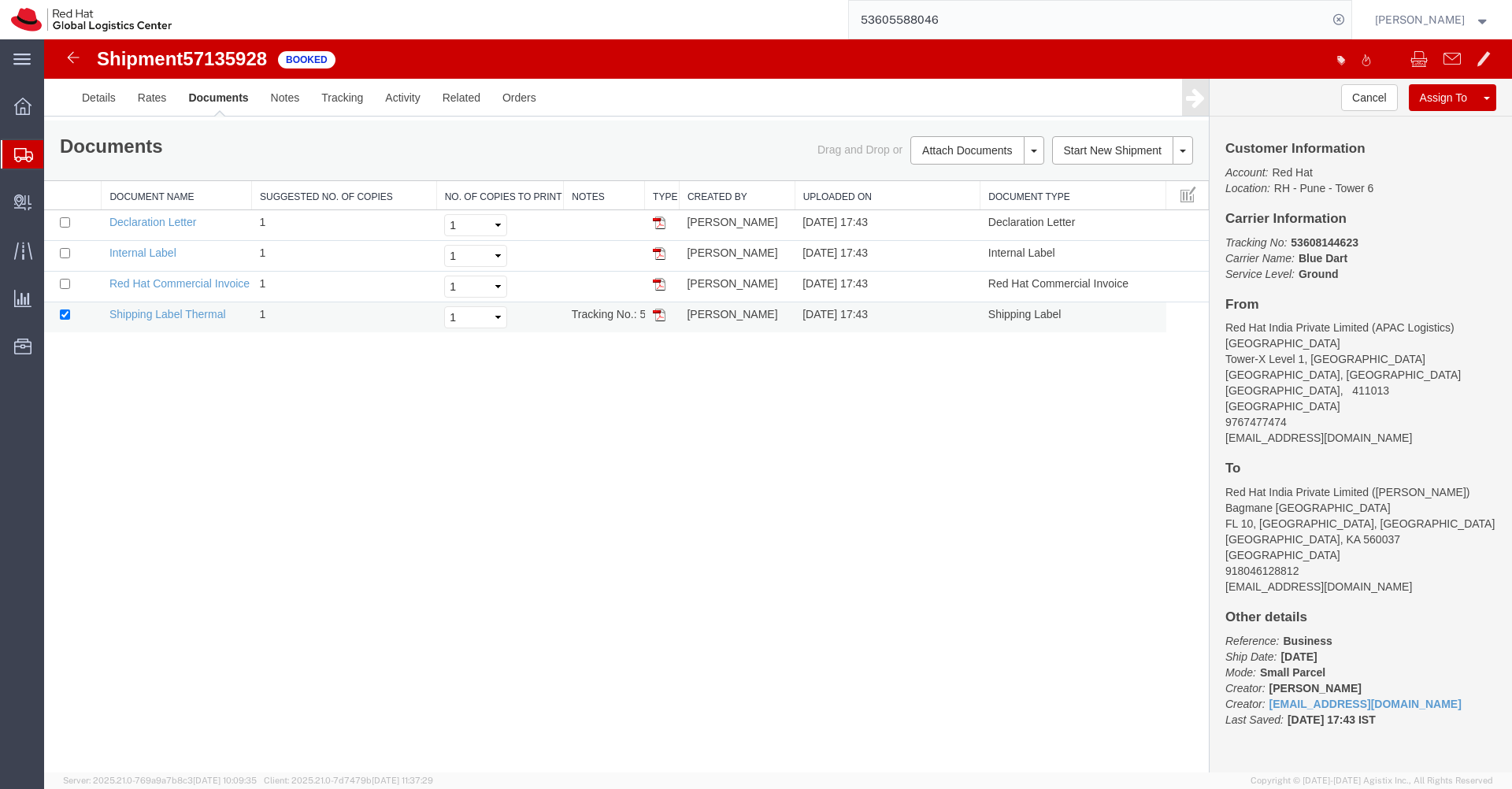
click at [662, 318] on img at bounding box center [659, 315] width 13 height 13
click at [1010, 24] on input "53605588046" at bounding box center [1089, 20] width 479 height 38
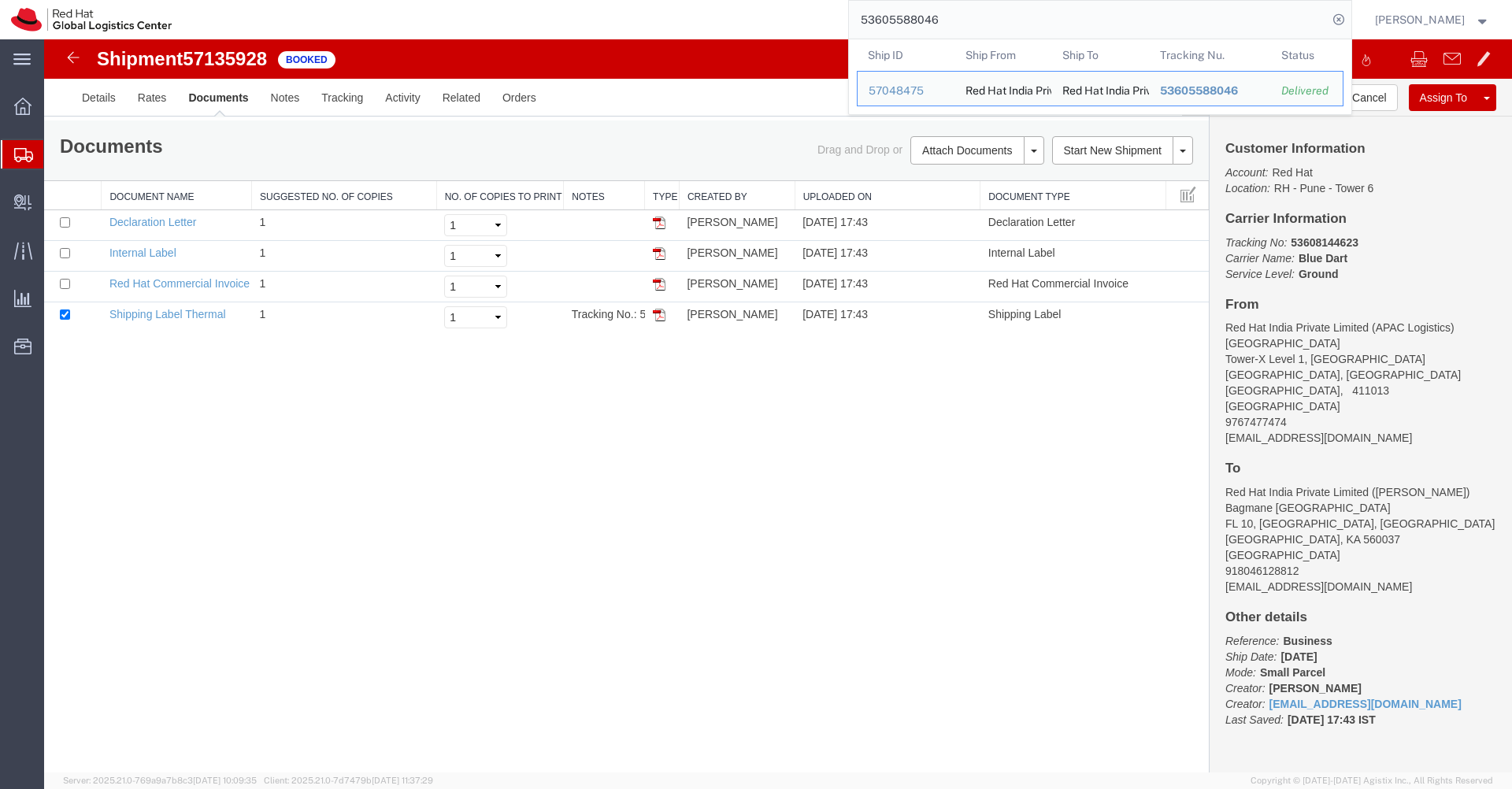
click at [1010, 24] on input "53605588046" at bounding box center [1089, 20] width 479 height 38
paste input "8143853"
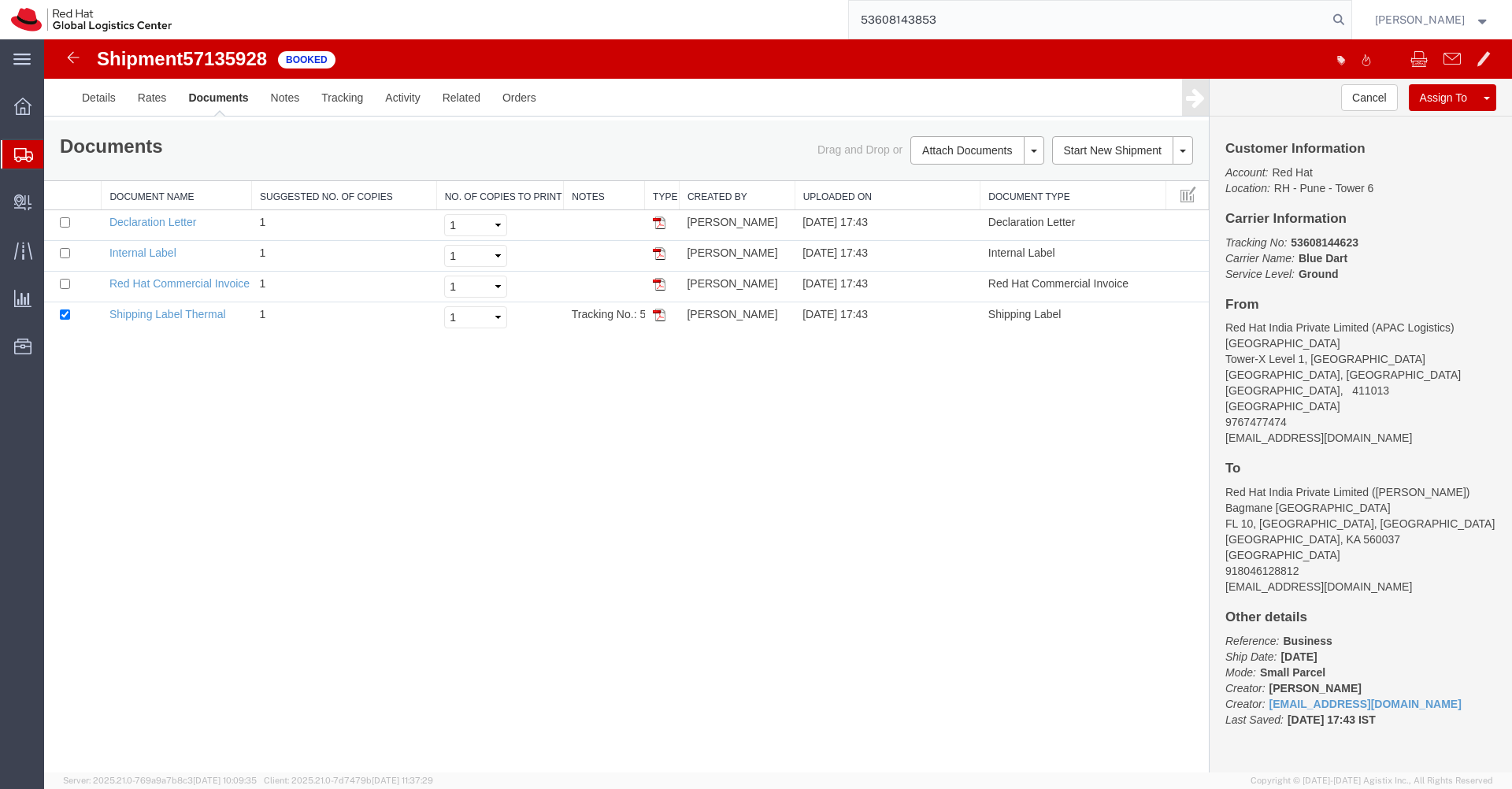
type input "53608143853"
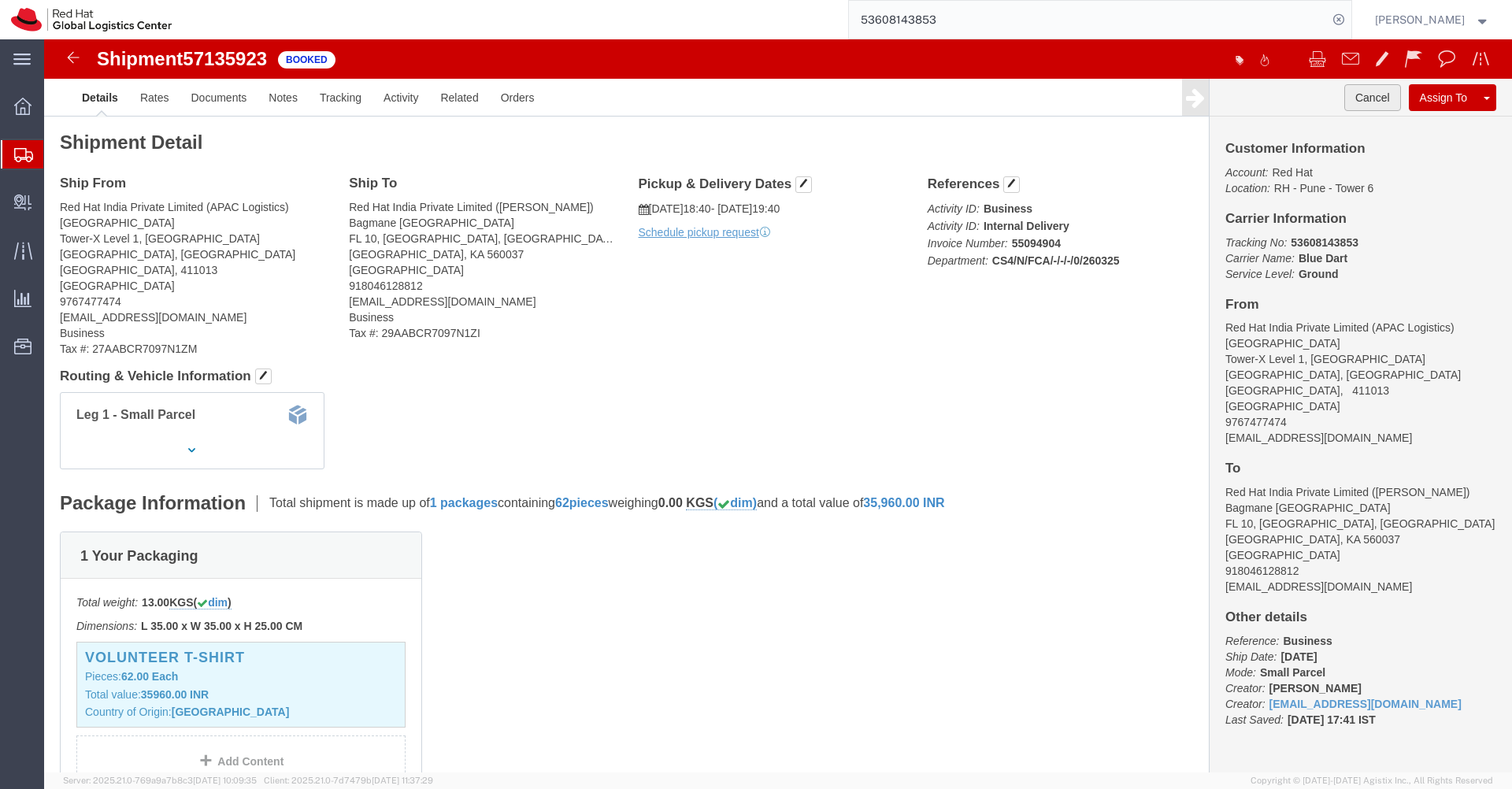
click button "Cancel"
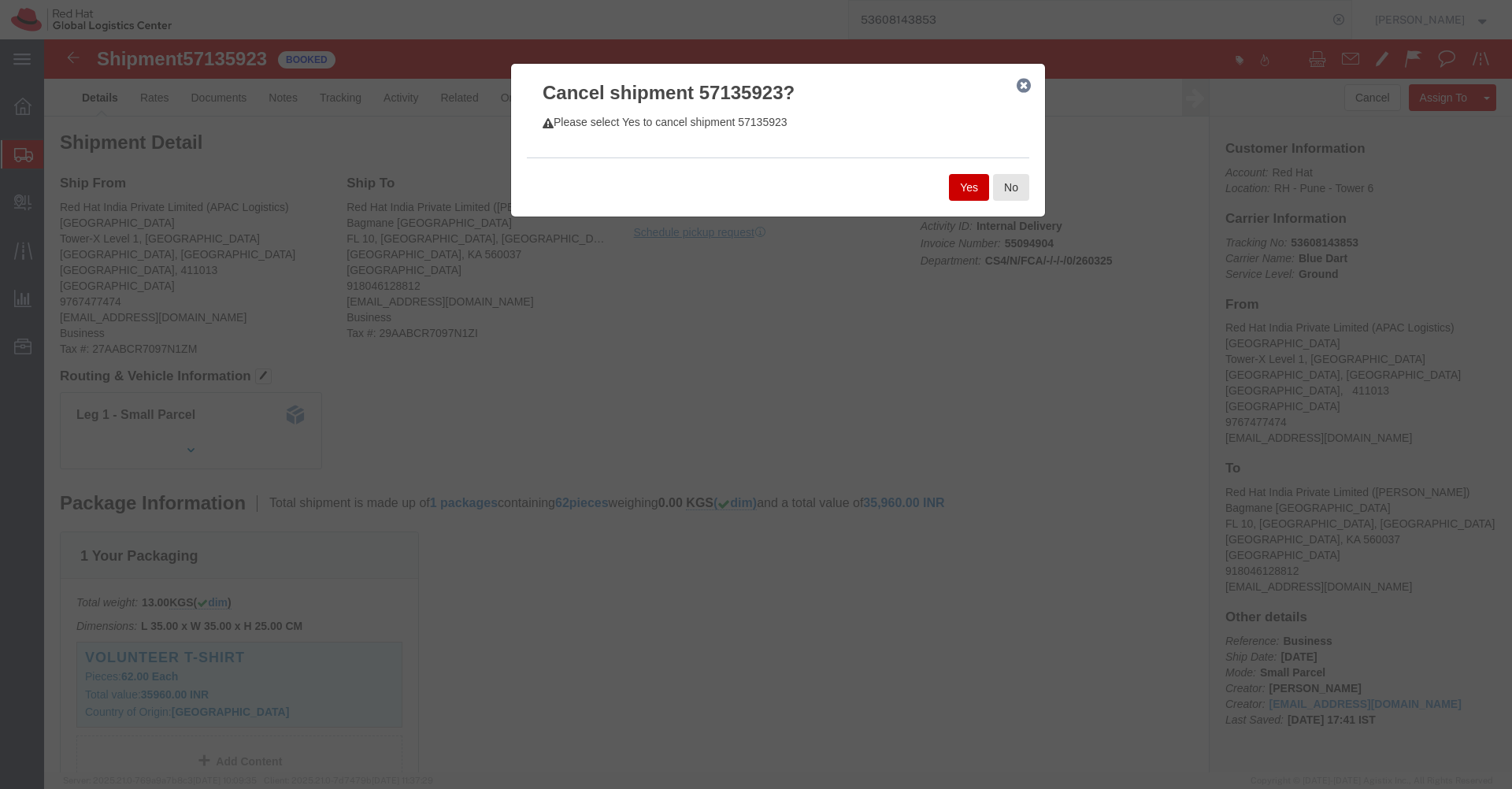
click button "Yes"
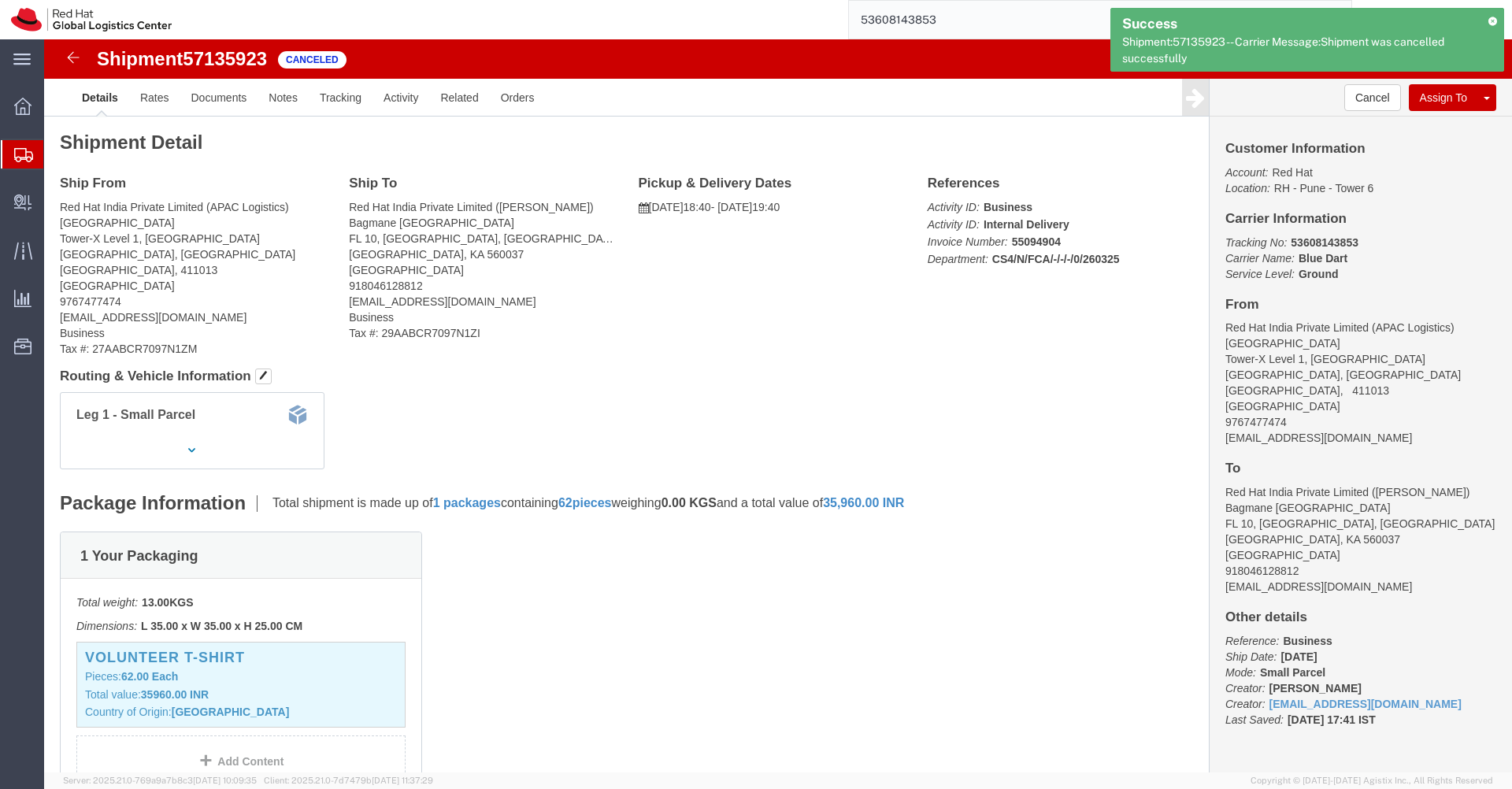
click at [1493, 20] on icon at bounding box center [1492, 21] width 10 height 9
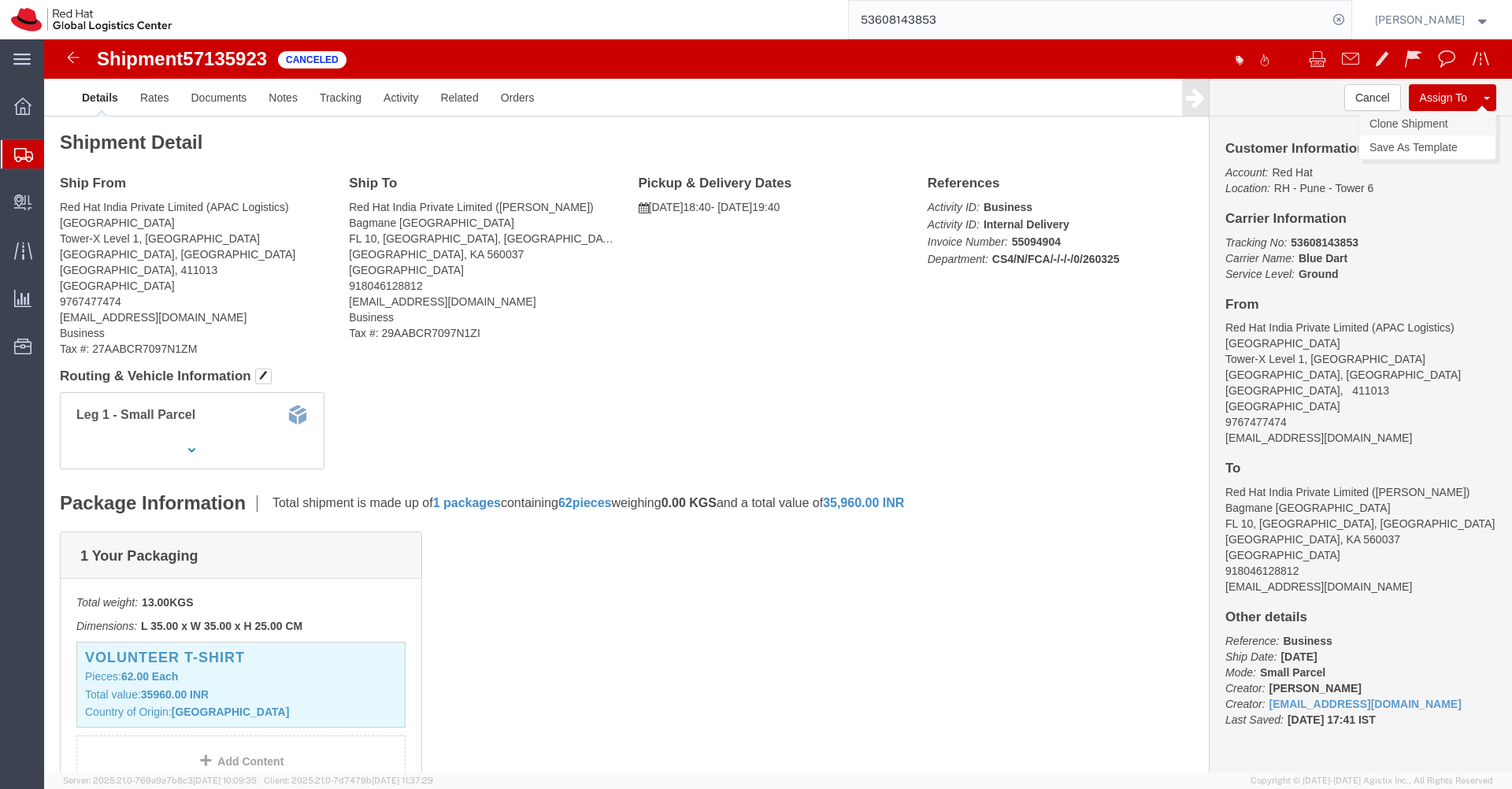
click link "Clone Shipment"
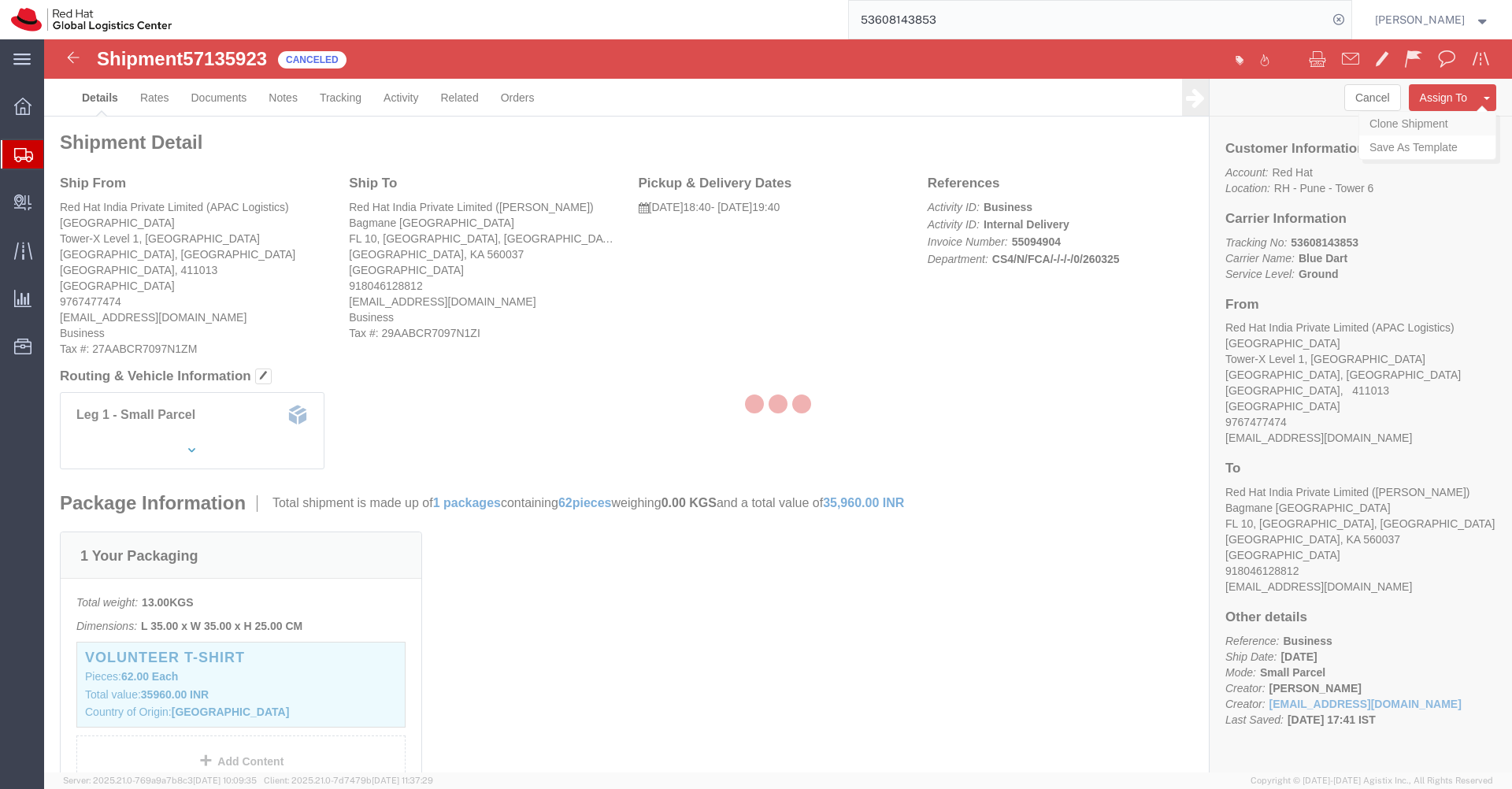
select select "38007"
select select "37925"
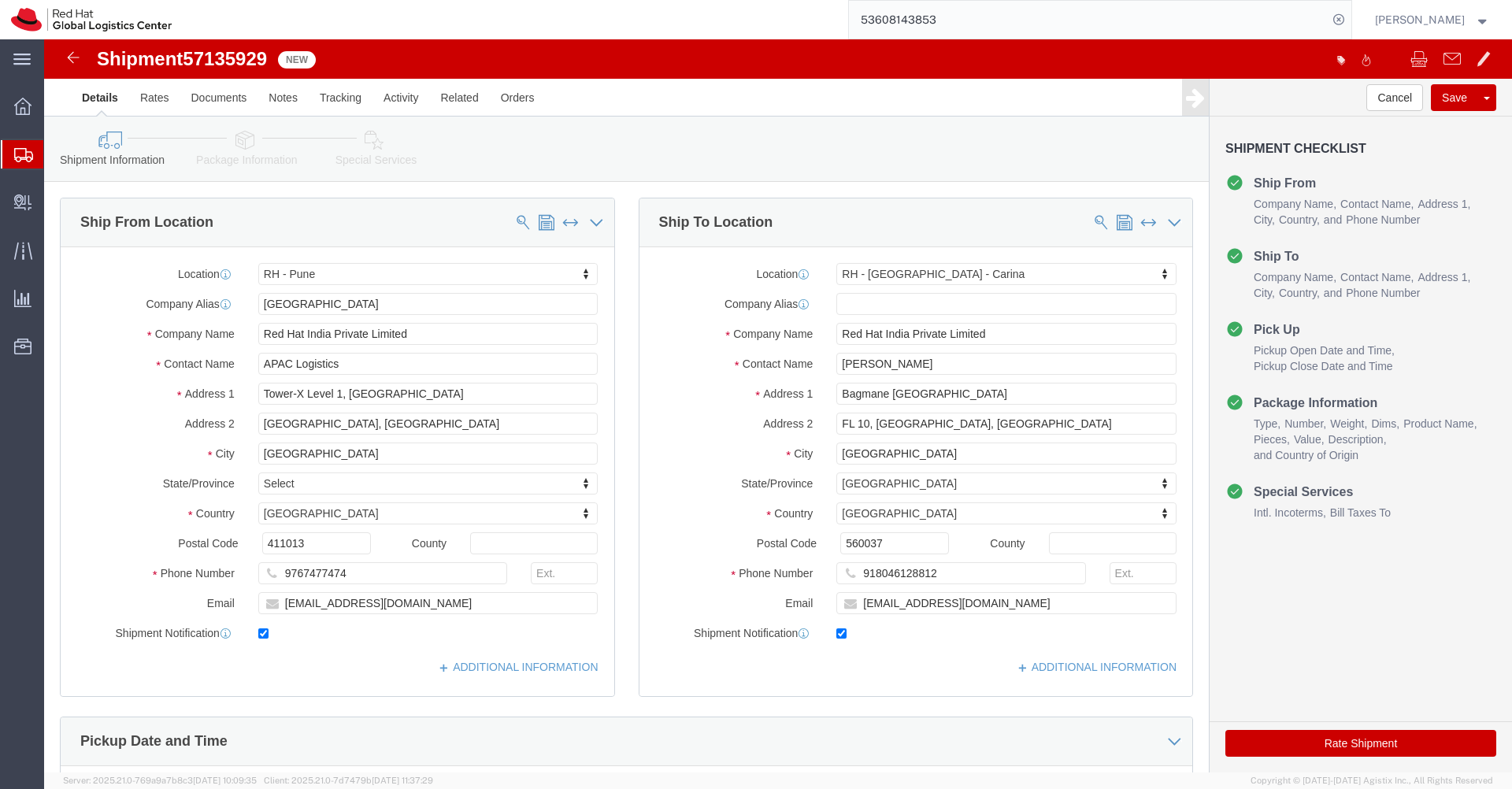
click icon
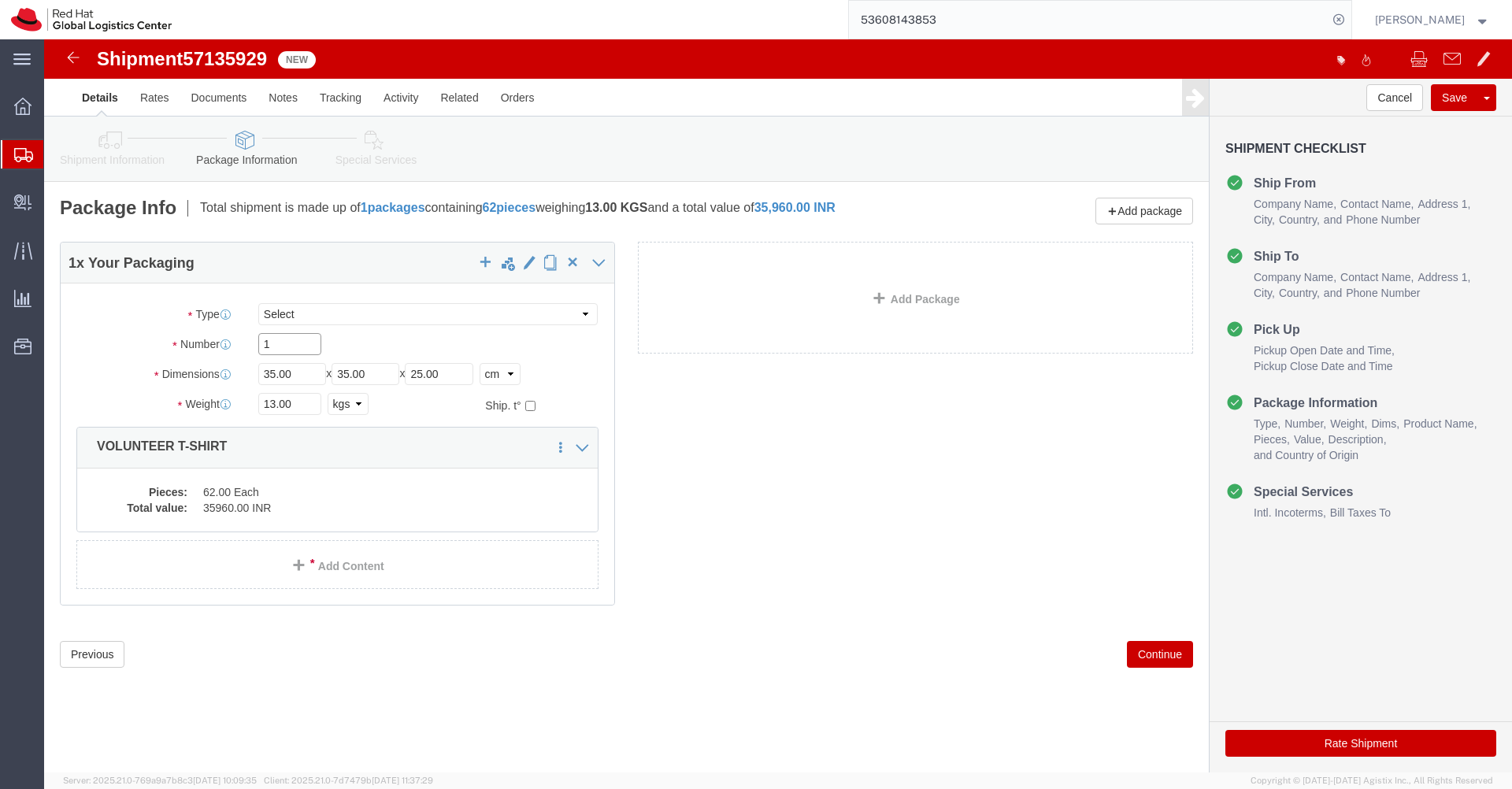
click input "1"
type input "2"
click button "Rate Shipment"
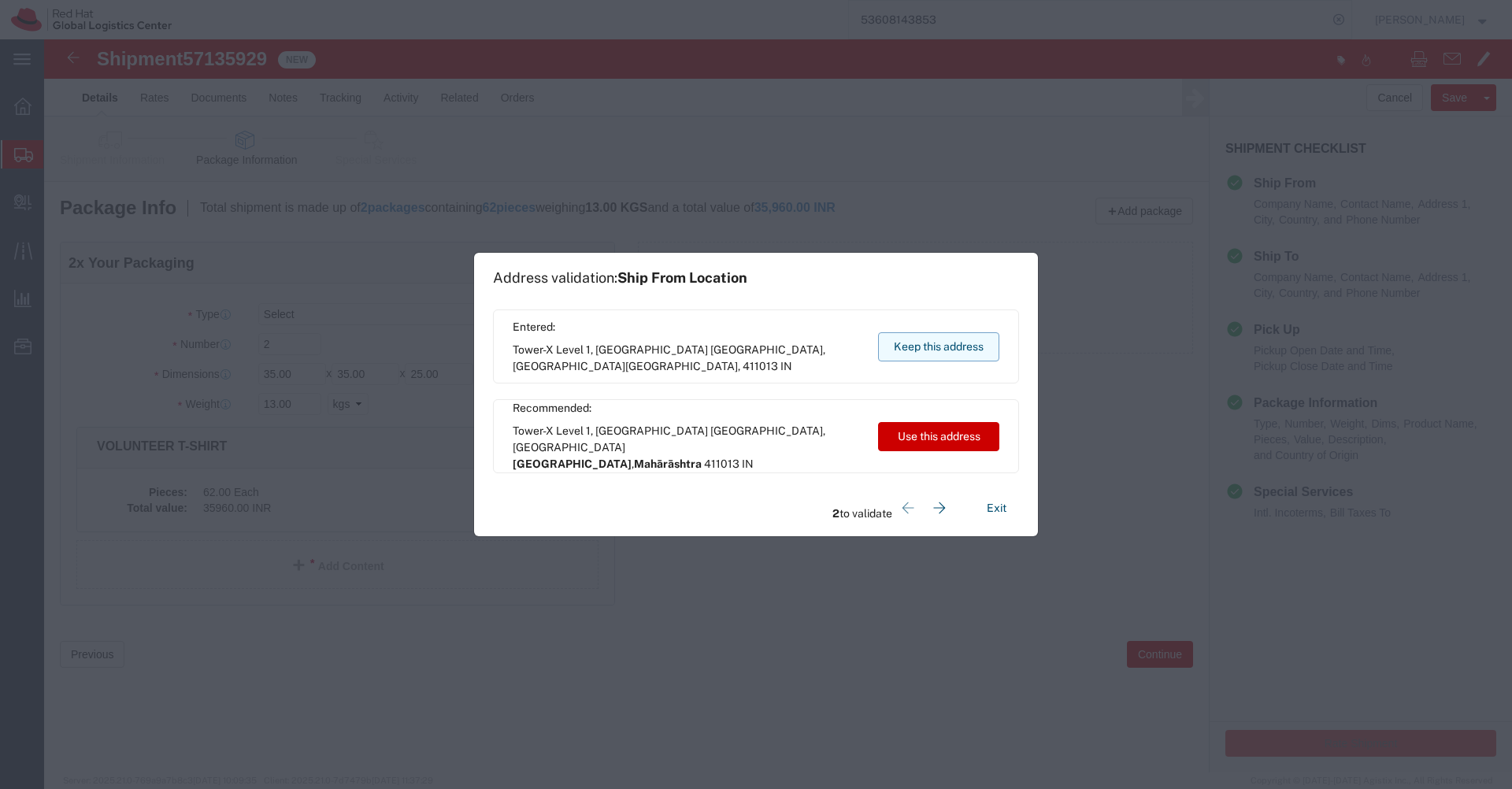
click at [933, 351] on button "Keep this address" at bounding box center [938, 347] width 122 height 29
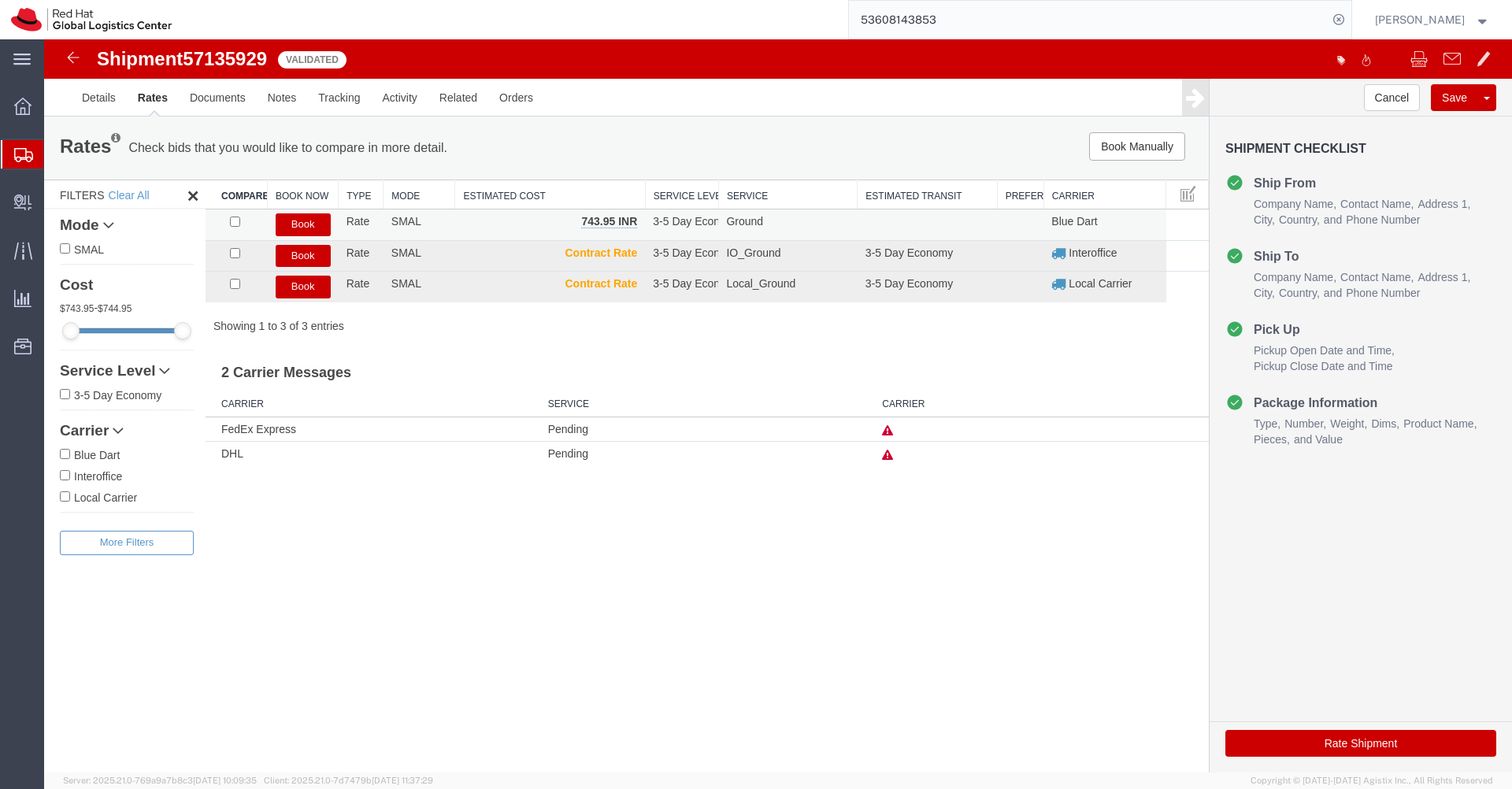
click at [307, 226] on button "Book" at bounding box center [303, 224] width 55 height 23
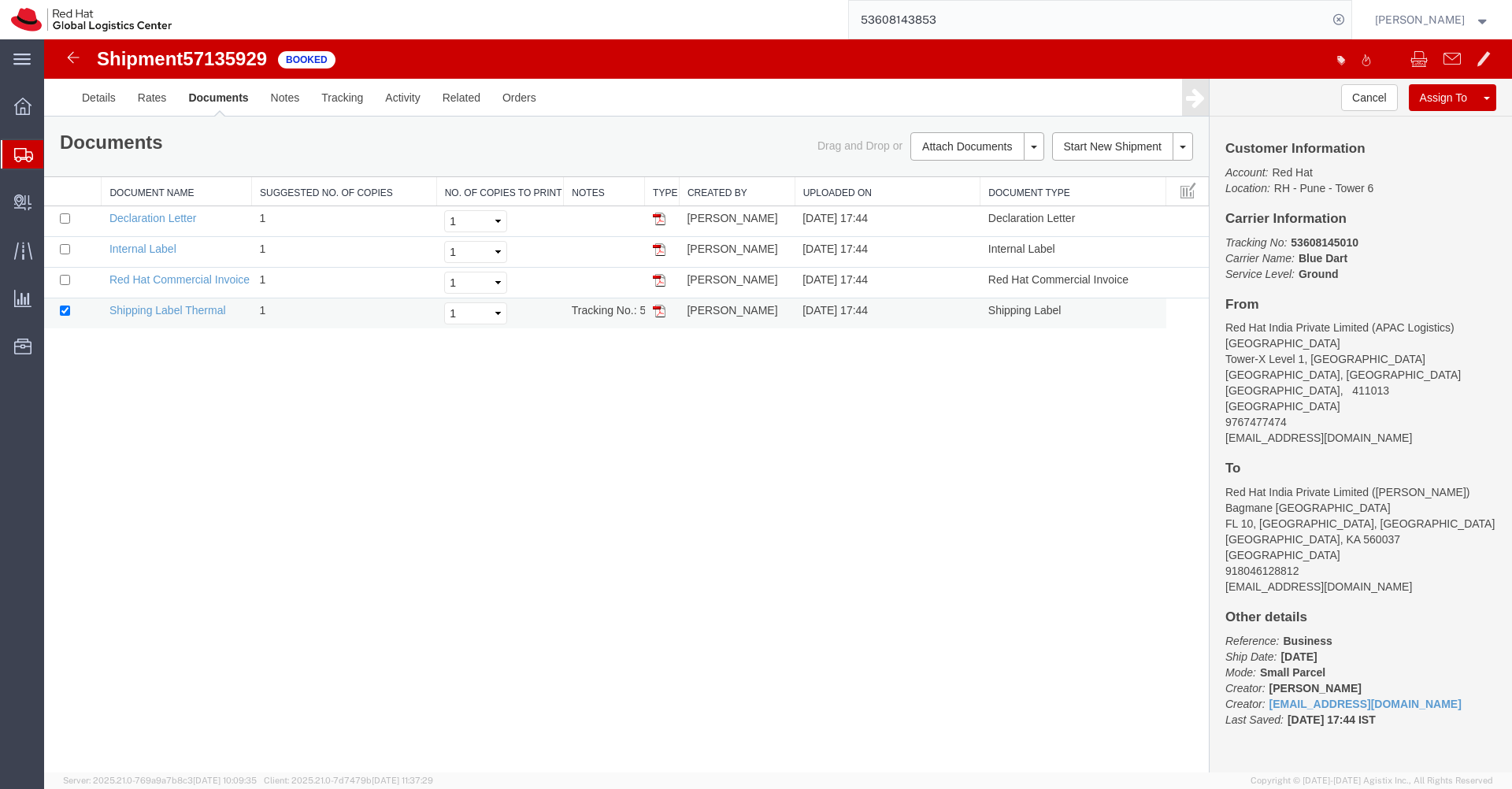
click at [659, 314] on img at bounding box center [659, 311] width 13 height 13
